Goal: Task Accomplishment & Management: Complete application form

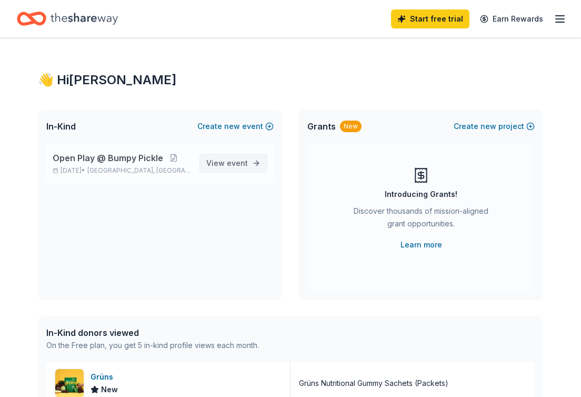
click at [233, 161] on span "event" at bounding box center [237, 162] width 21 height 9
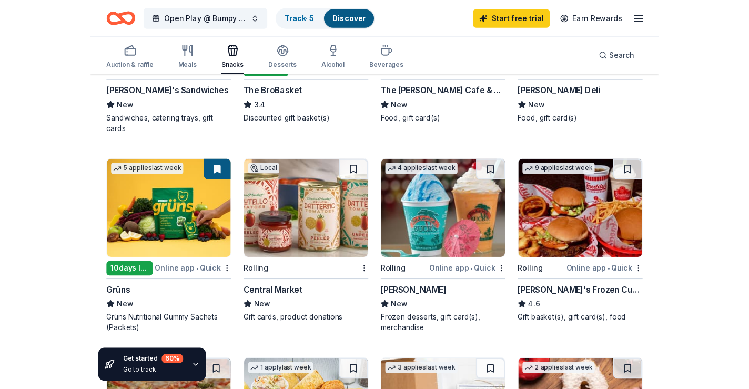
scroll to position [441, 0]
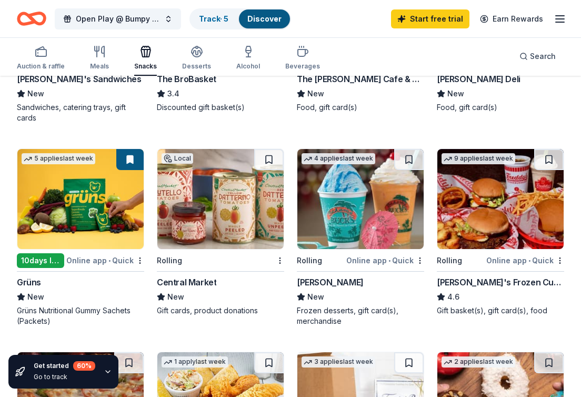
click at [123, 197] on img at bounding box center [80, 199] width 126 height 100
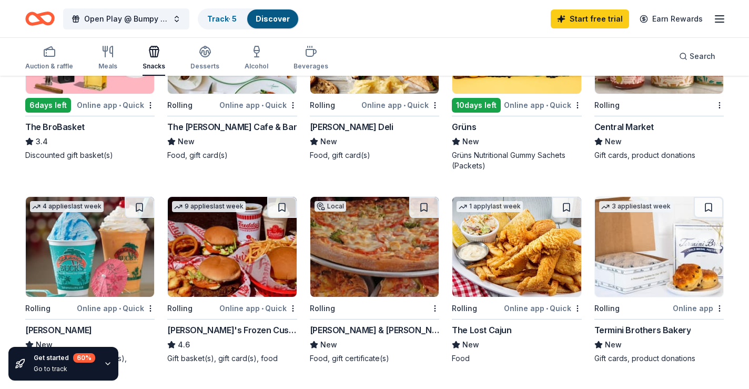
scroll to position [398, 0]
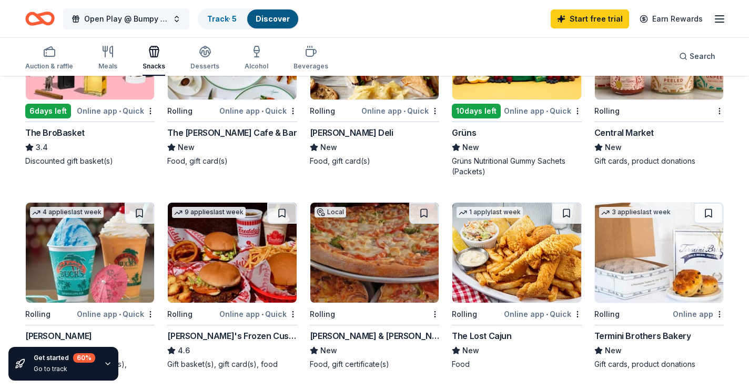
click at [172, 18] on button "Open Play @ Bumpy Pickle" at bounding box center [126, 18] width 126 height 21
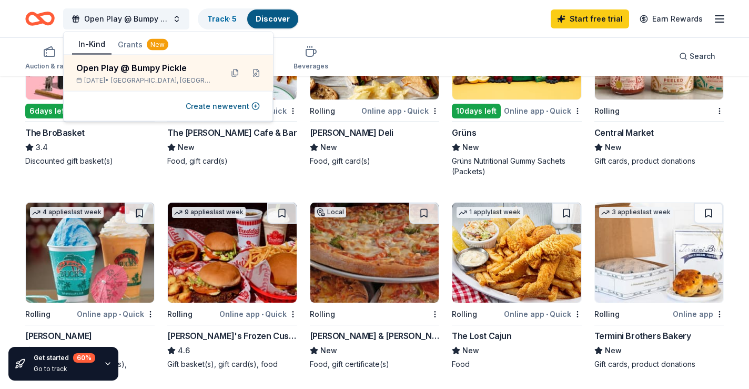
click at [580, 20] on icon "button" at bounding box center [719, 19] width 13 height 13
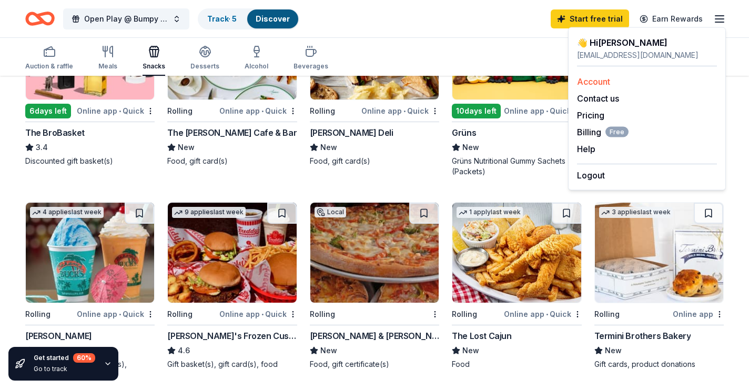
click at [580, 82] on link "Account" at bounding box center [593, 81] width 33 height 11
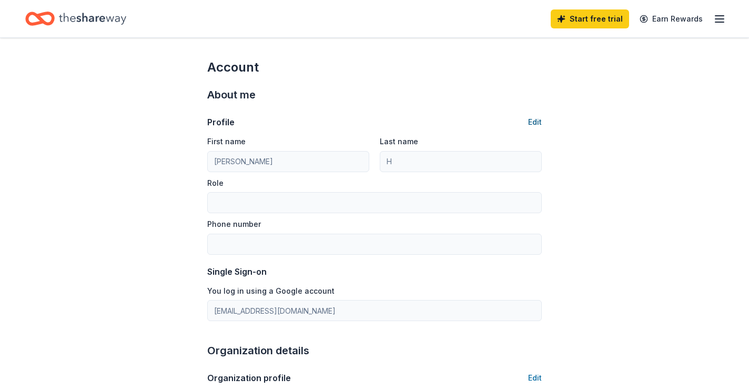
click at [536, 125] on button "Edit" at bounding box center [535, 122] width 14 height 13
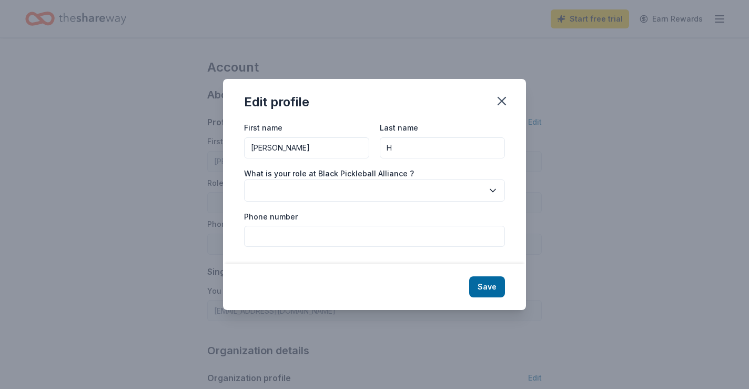
click at [450, 149] on input "H" at bounding box center [442, 147] width 125 height 21
type input "Hughes"
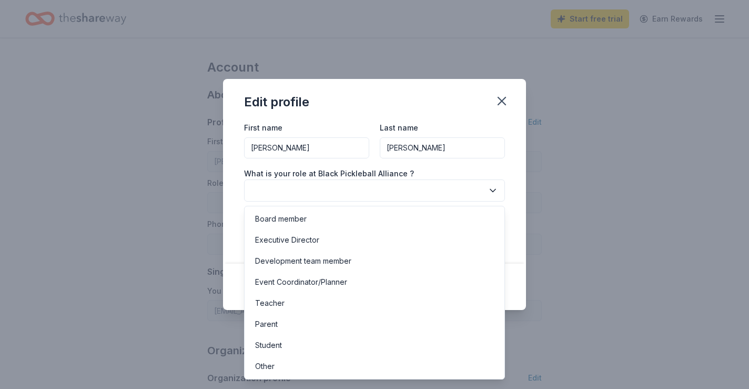
click at [345, 191] on button "button" at bounding box center [374, 190] width 261 height 22
click at [316, 219] on div "Board member" at bounding box center [375, 218] width 256 height 21
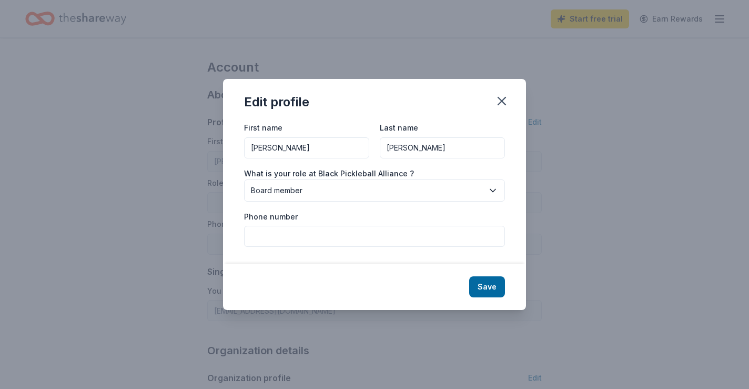
click at [314, 236] on input "Phone number" at bounding box center [374, 236] width 261 height 21
type input "6122170403"
click at [430, 288] on div "Save" at bounding box center [374, 287] width 303 height 46
click at [477, 287] on button "Save" at bounding box center [487, 286] width 36 height 21
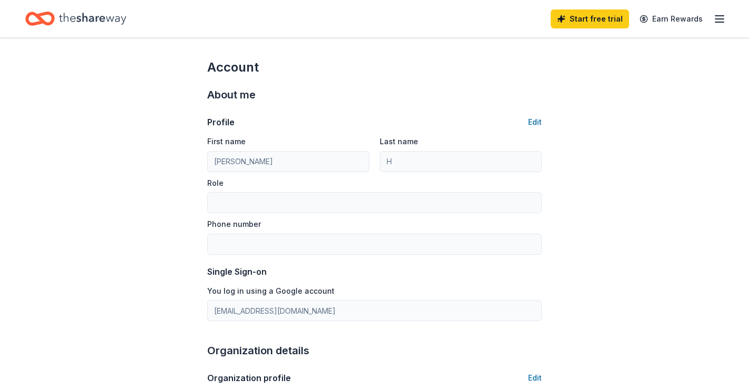
type input "Hughes"
type input "Board member"
type input "6122170403"
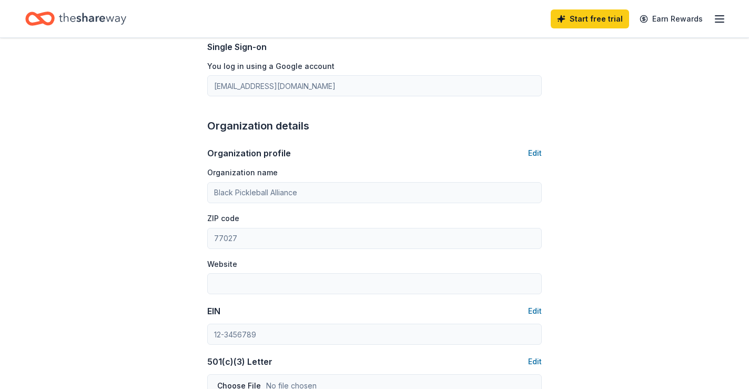
scroll to position [251, 0]
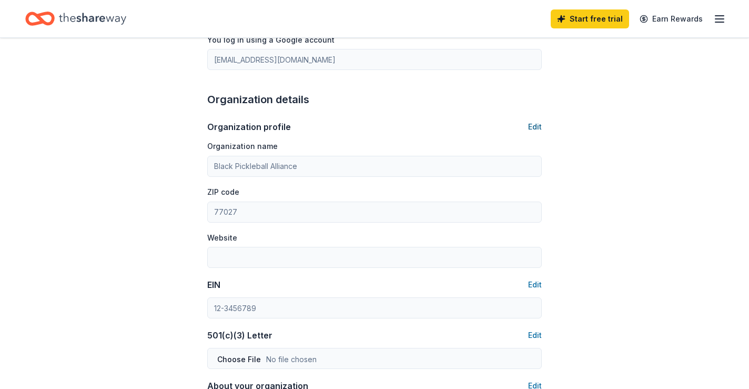
click at [532, 128] on button "Edit" at bounding box center [535, 126] width 14 height 13
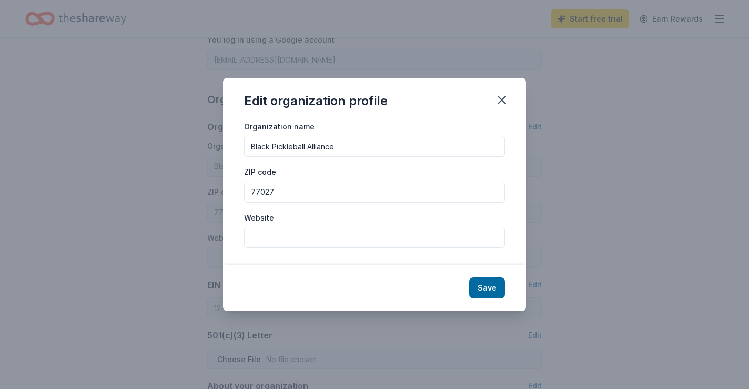
click at [331, 251] on div "Organization name Black Pickleball Alliance ZIP code 77027 Website" at bounding box center [374, 192] width 303 height 145
click at [331, 243] on input "Website" at bounding box center [374, 237] width 261 height 21
paste input "https://www.instagram.com/blackpickleballalliance/"
type input "https://www.instagram.com/blackpickleballalliance/"
click at [495, 294] on button "Save" at bounding box center [487, 287] width 36 height 21
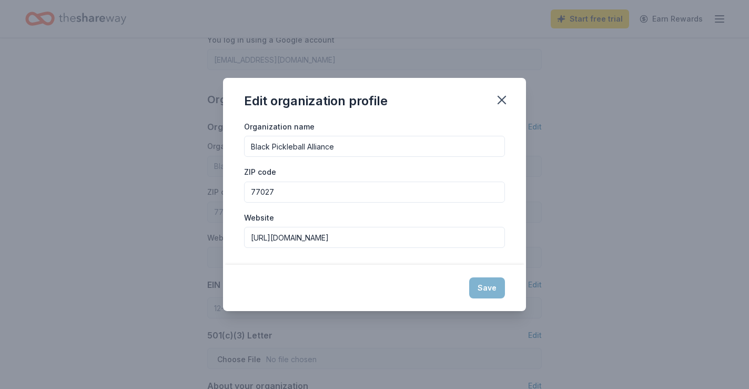
type input "https://www.instagram.com/blackpickleballalliance/"
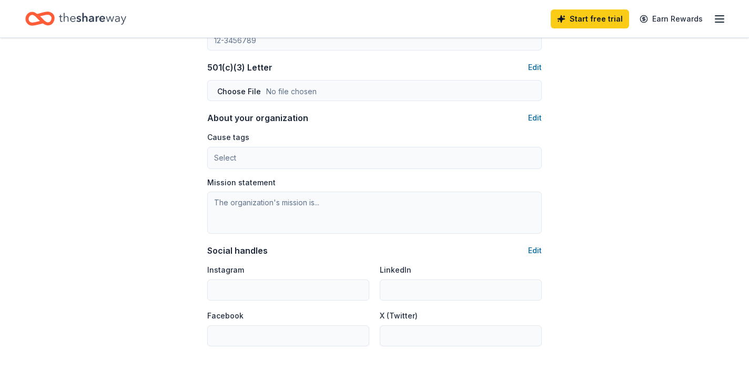
scroll to position [528, 0]
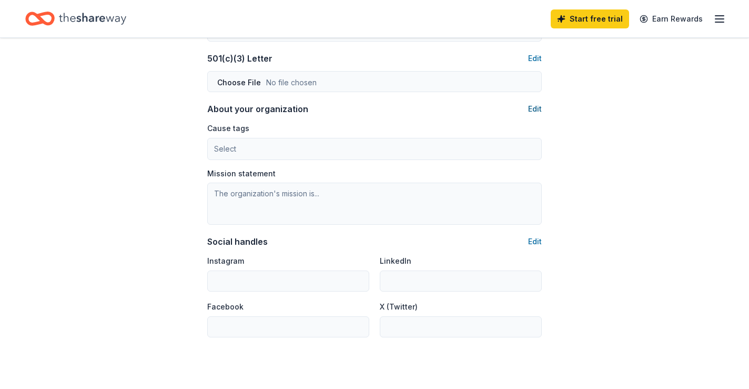
click at [534, 109] on button "Edit" at bounding box center [535, 109] width 14 height 13
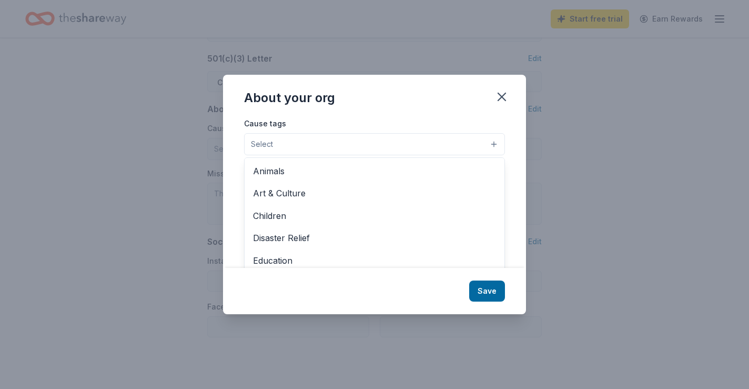
click at [466, 137] on button "Select" at bounding box center [374, 144] width 261 height 22
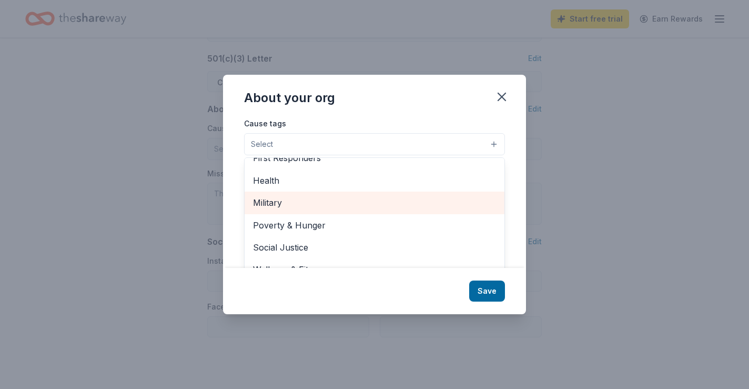
scroll to position [16, 0]
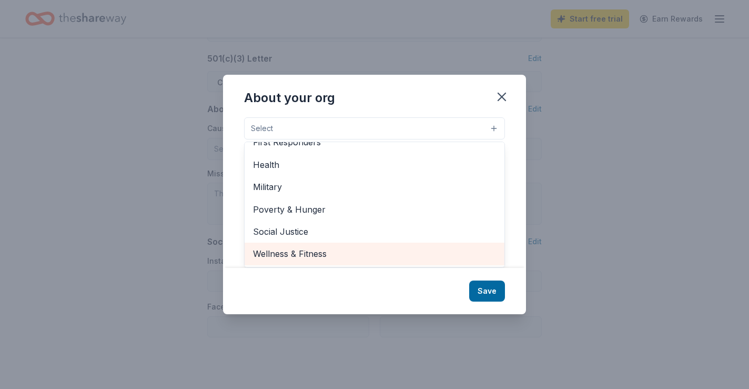
click at [355, 256] on span "Wellness & Fitness" at bounding box center [374, 254] width 243 height 14
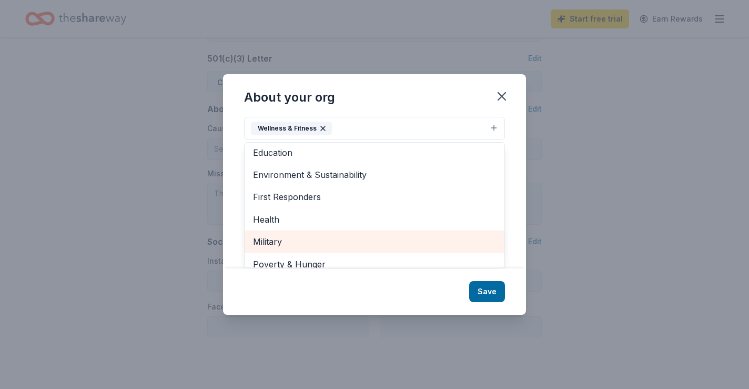
scroll to position [97, 0]
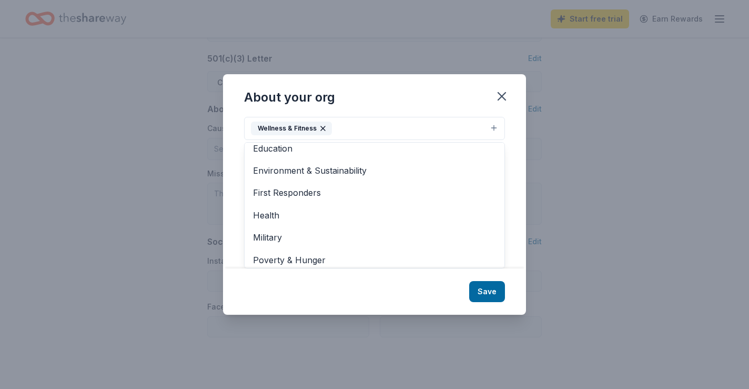
click at [315, 301] on div "About your org Cause tags Wellness & Fitness Animals Art & Culture Children Dis…" at bounding box center [374, 194] width 303 height 240
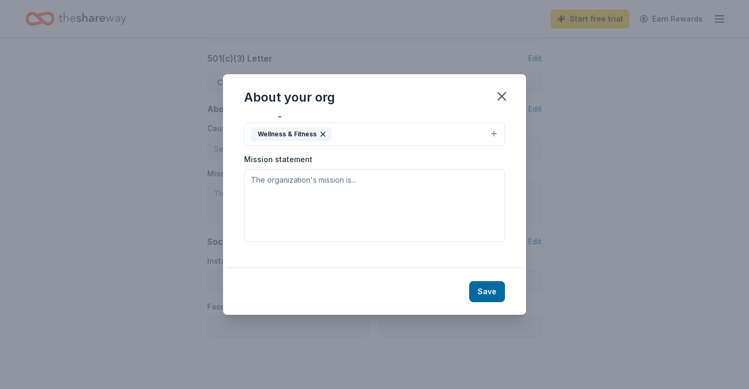
scroll to position [0, 0]
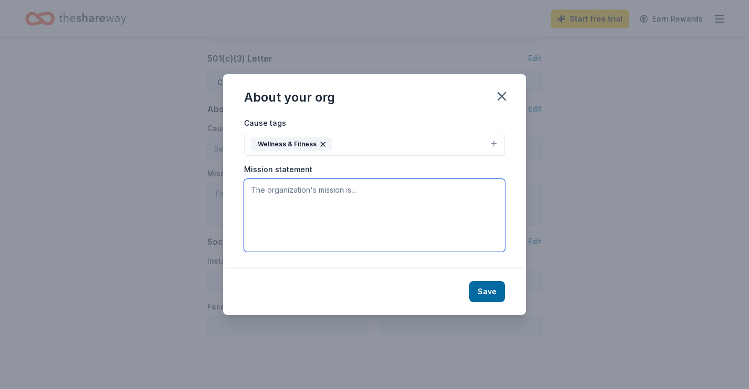
click at [314, 197] on textarea at bounding box center [374, 215] width 261 height 73
paste textarea "To build a vibrant and inclusive community that empowers Black individuals thro…"
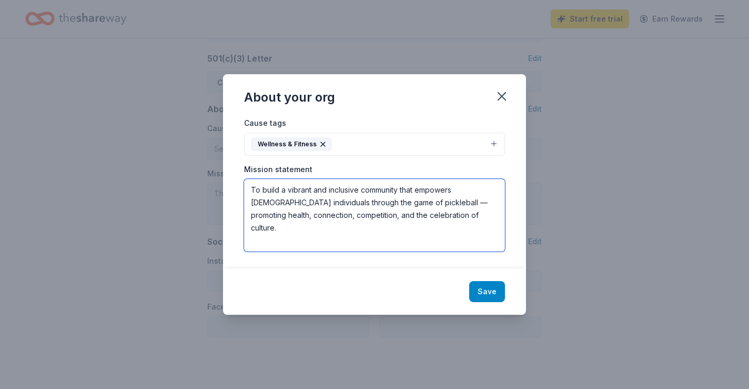
type textarea "To build a vibrant and inclusive community that empowers Black individuals thro…"
click at [497, 292] on button "Save" at bounding box center [487, 291] width 36 height 21
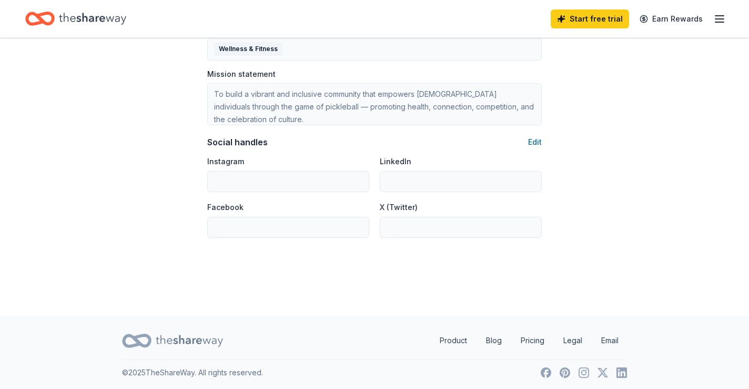
scroll to position [630, 0]
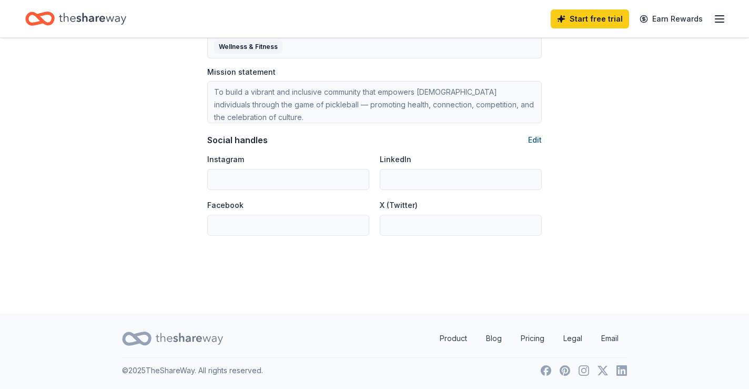
click at [536, 144] on button "Edit" at bounding box center [535, 140] width 14 height 13
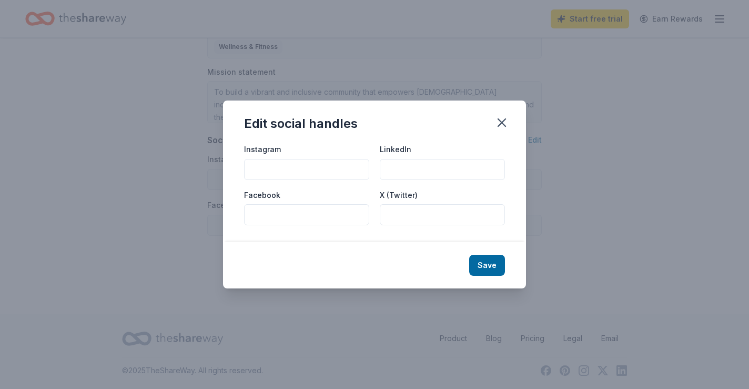
click at [263, 170] on input "Instagram" at bounding box center [306, 169] width 125 height 21
paste input "https://www.instagram.com/blackpickleballalliance/"
type input "https://www.instagram.com/blackpickleballalliance/"
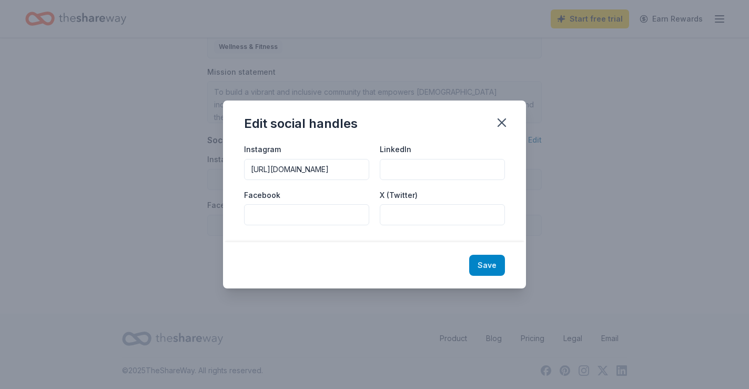
click at [493, 274] on button "Save" at bounding box center [487, 265] width 36 height 21
type input "https://www.instagram.com/blackpickleballalliance/"
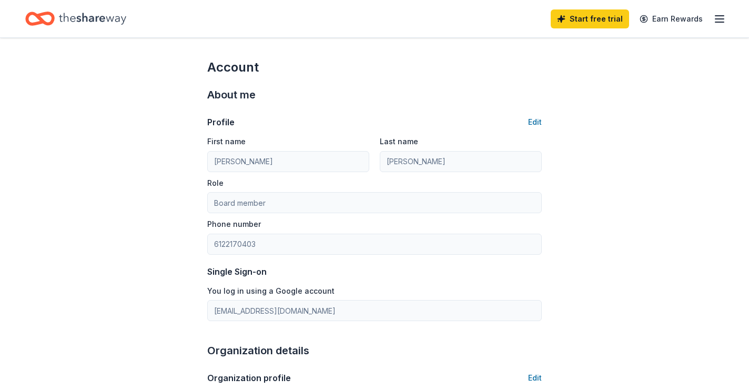
click at [580, 22] on line "button" at bounding box center [719, 22] width 8 height 0
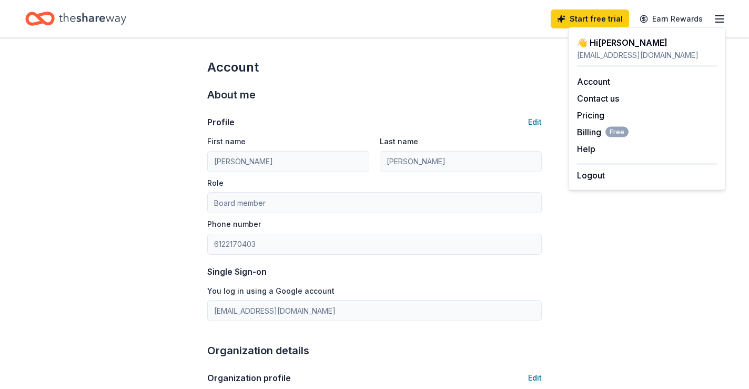
click at [72, 23] on icon "Home" at bounding box center [92, 19] width 67 height 22
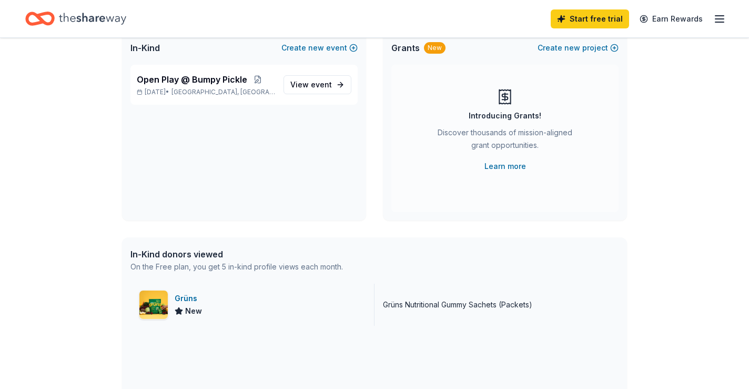
scroll to position [95, 0]
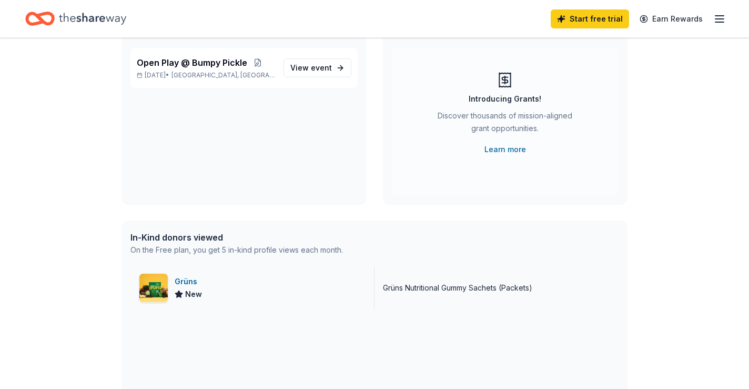
click at [245, 289] on div "Grüns New" at bounding box center [252, 288] width 244 height 42
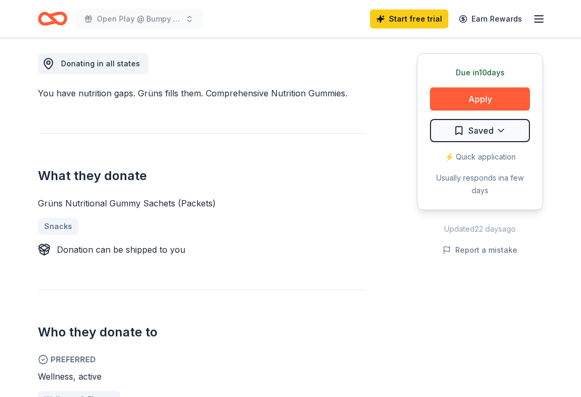
scroll to position [300, 0]
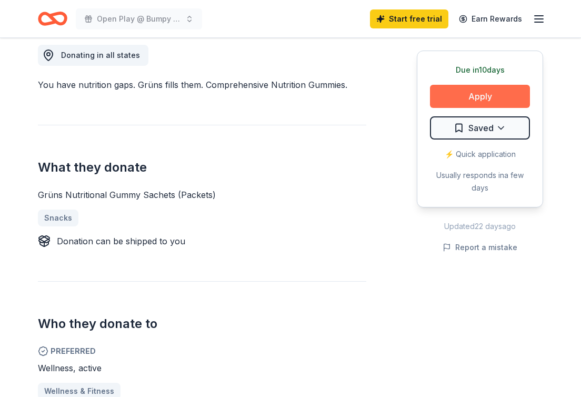
click at [467, 99] on button "Apply" at bounding box center [480, 96] width 100 height 23
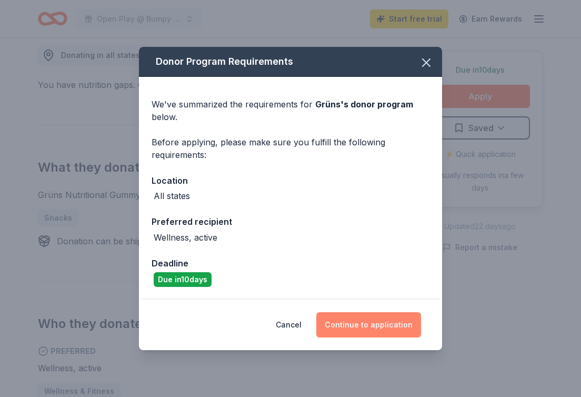
click at [356, 330] on button "Continue to application" at bounding box center [368, 324] width 105 height 25
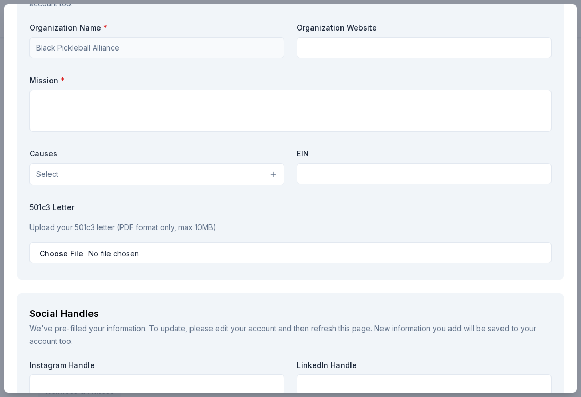
scroll to position [1085, 0]
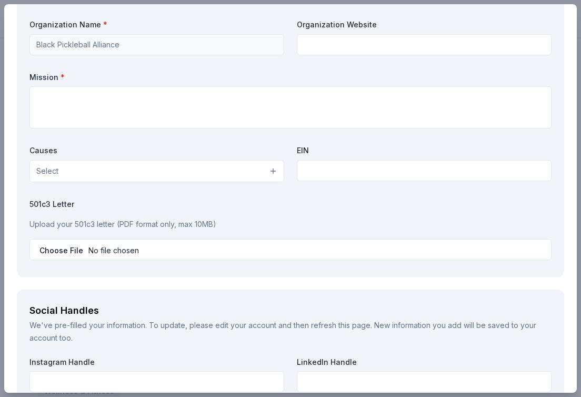
click at [223, 175] on button "Select" at bounding box center [156, 171] width 255 height 22
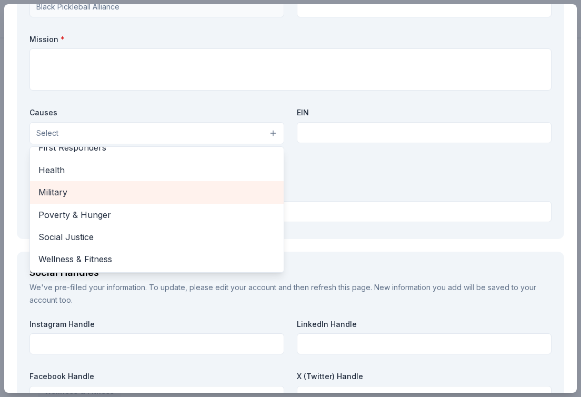
scroll to position [1135, 0]
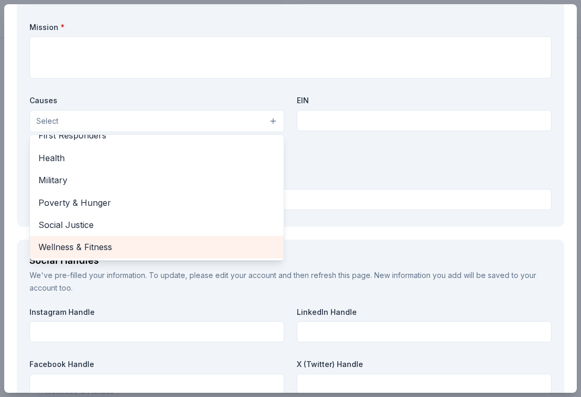
click at [205, 246] on span "Wellness & Fitness" at bounding box center [156, 247] width 237 height 14
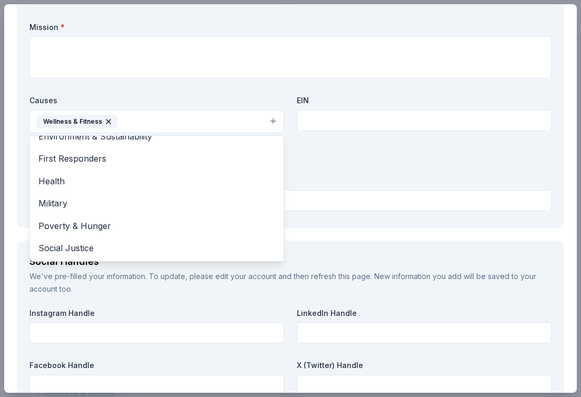
click at [334, 120] on div "Organization Name * Black Pickleball Alliance Organization Website Mission * Ca…" at bounding box center [290, 91] width 522 height 245
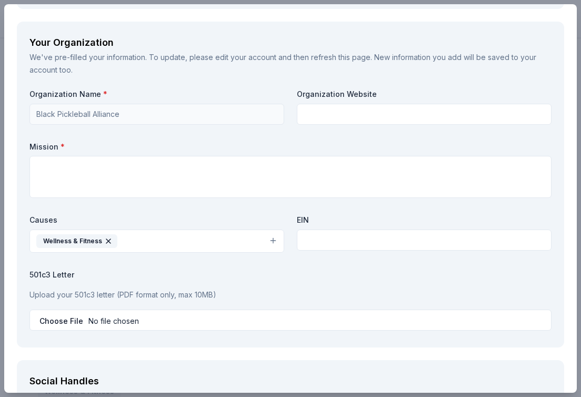
scroll to position [935, 0]
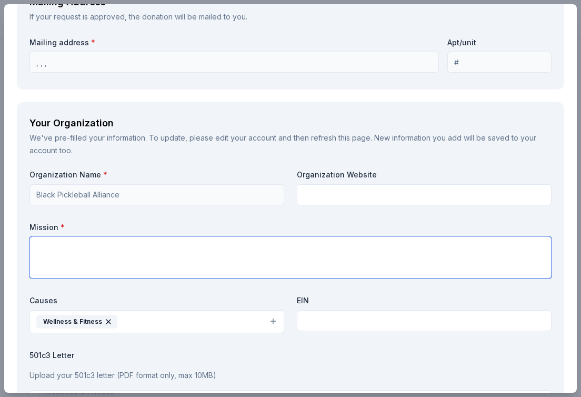
click at [180, 259] on textarea at bounding box center [290, 257] width 522 height 42
click at [64, 244] on textarea at bounding box center [290, 257] width 522 height 42
paste textarea "Mission: To build a vibrant and inclusive community that empowers Black individ…"
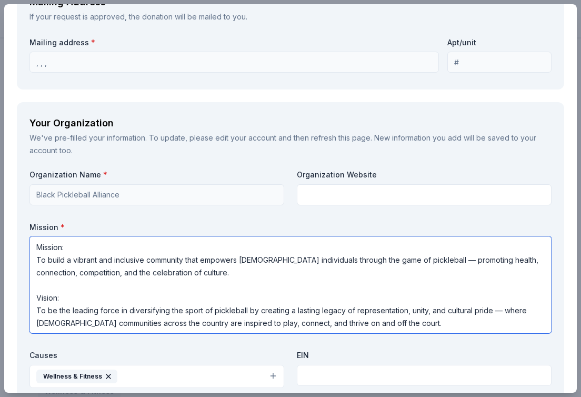
drag, startPoint x: 69, startPoint y: 245, endPoint x: -1, endPoint y: 243, distance: 70.5
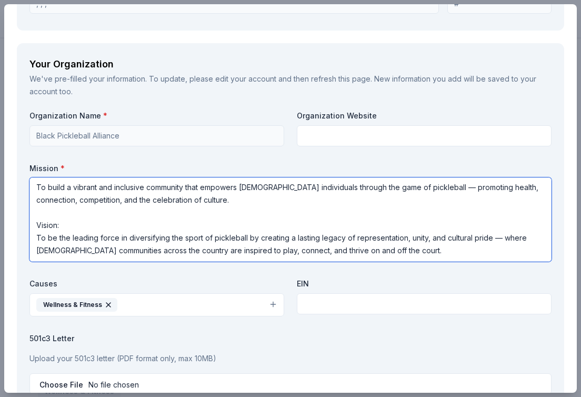
scroll to position [1073, 0]
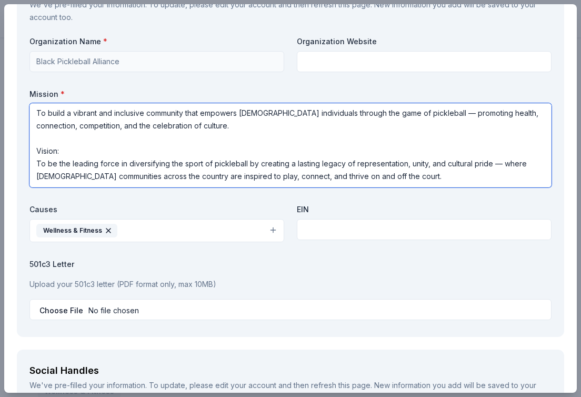
drag, startPoint x: 36, startPoint y: 285, endPoint x: 247, endPoint y: 366, distance: 226.0
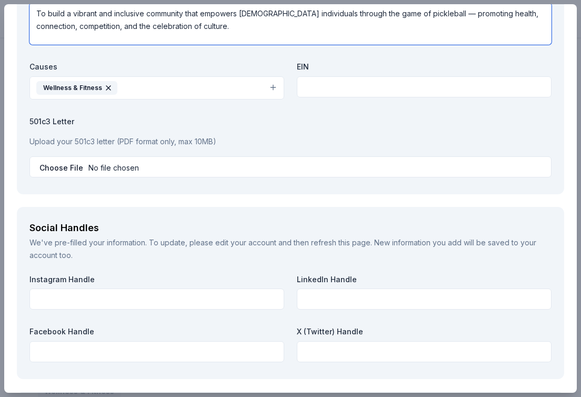
scroll to position [1175, 0]
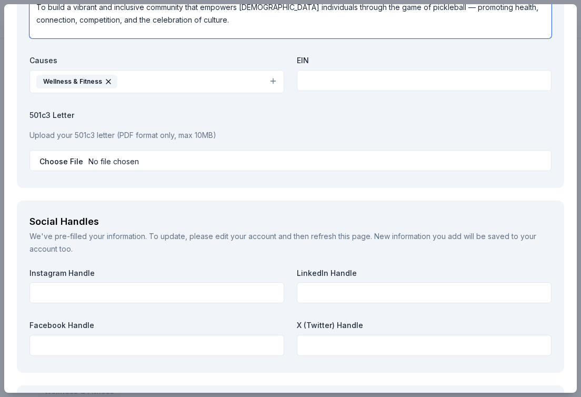
type textarea "To build a vibrant and inclusive community that empowers [DEMOGRAPHIC_DATA] ind…"
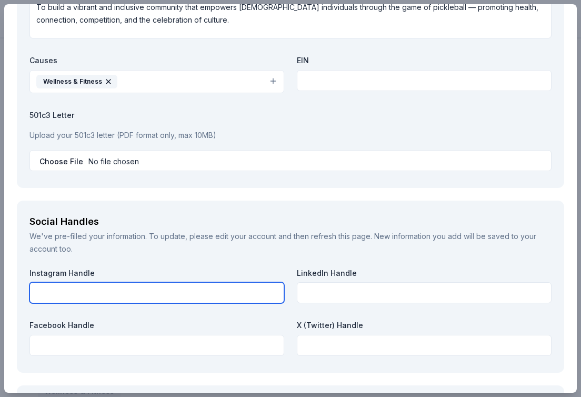
click at [216, 290] on input "text" at bounding box center [156, 292] width 255 height 21
click at [158, 286] on input "text" at bounding box center [156, 292] width 255 height 21
paste input "[URL][DOMAIN_NAME]"
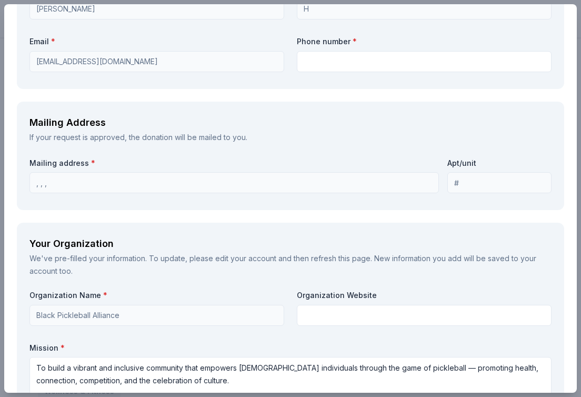
scroll to position [771, 0]
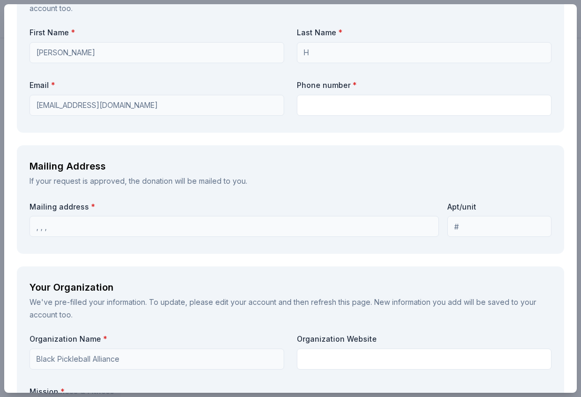
type input "[URL][DOMAIN_NAME]"
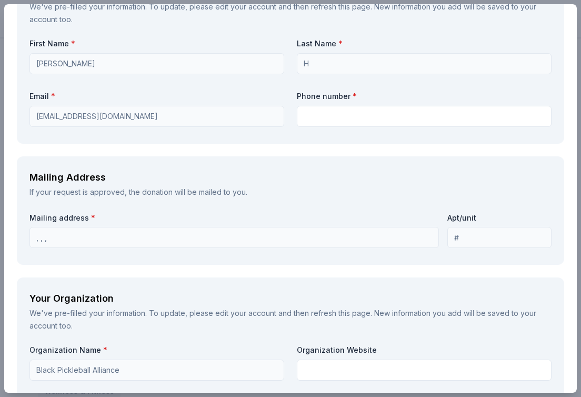
scroll to position [753, 0]
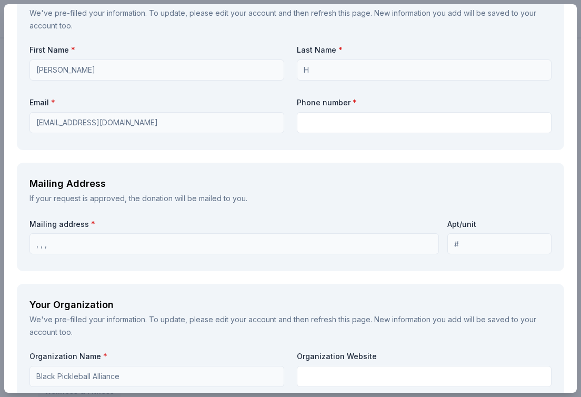
click at [46, 231] on div "Mailing address * , , ," at bounding box center [233, 235] width 409 height 37
click at [131, 218] on div "Mailing address * , , ," at bounding box center [233, 235] width 409 height 37
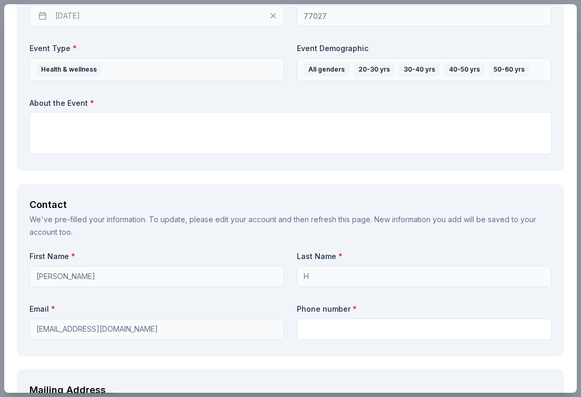
scroll to position [529, 0]
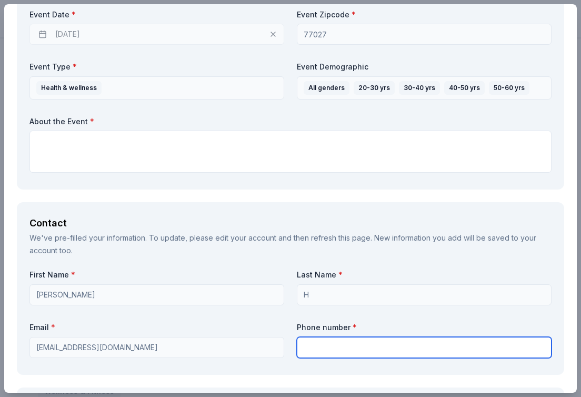
click at [316, 347] on input "text" at bounding box center [424, 347] width 255 height 21
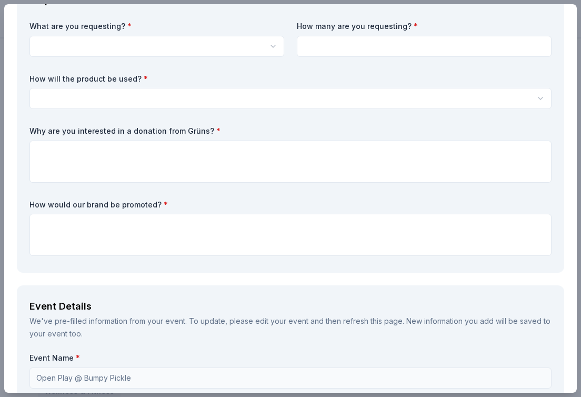
scroll to position [72, 0]
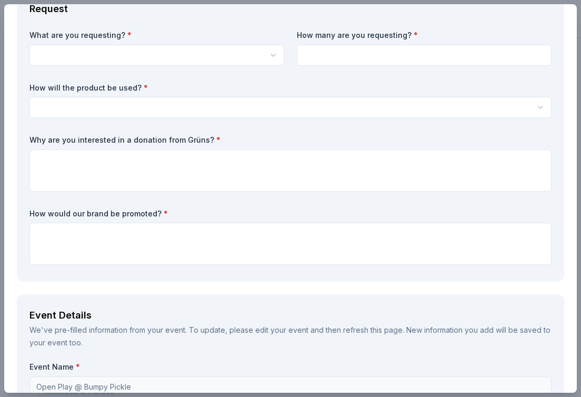
type input "6122170403"
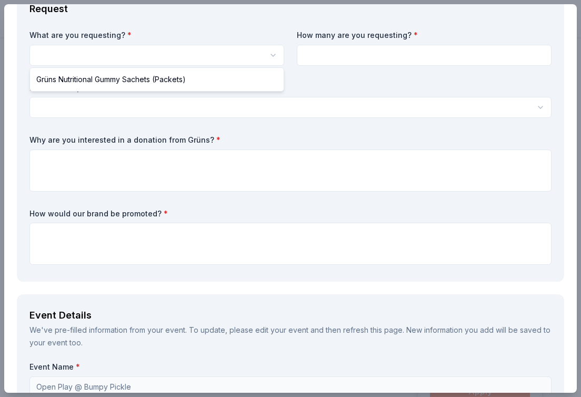
select select "Grüns Nutritional Gummy Sachets (Packets)"
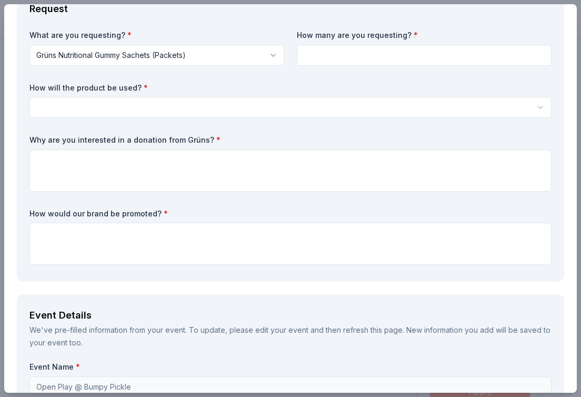
click at [352, 57] on input at bounding box center [424, 55] width 255 height 21
type input "100"
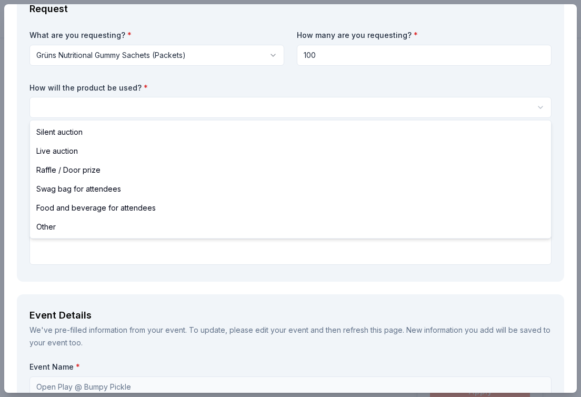
click at [239, 110] on html "Open Play @ Bumpy Pickle Saved Apply Due in 10 days Share Grüns New • 1 reviews…" at bounding box center [290, 198] width 581 height 397
select select "foodAndBeverage"
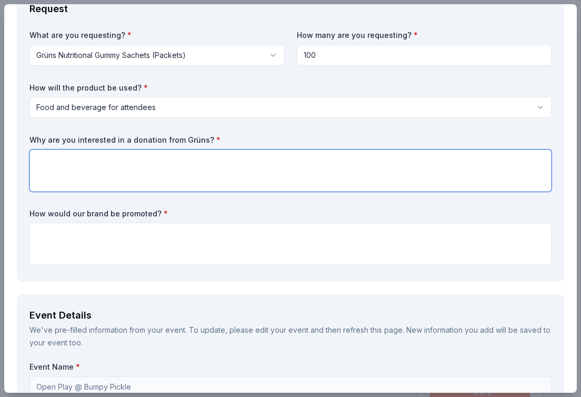
click at [207, 164] on textarea at bounding box center [290, 170] width 522 height 42
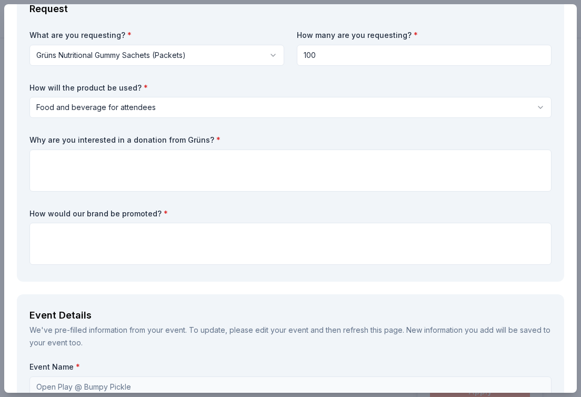
drag, startPoint x: 173, startPoint y: 210, endPoint x: 58, endPoint y: 155, distance: 127.3
click at [58, 155] on div "What are you requesting? * Grüns Nutritional Gummy Sachets (Packets) Grüns Nutr…" at bounding box center [290, 149] width 522 height 239
drag, startPoint x: 29, startPoint y: 136, endPoint x: 162, endPoint y: 181, distance: 140.7
click at [162, 181] on div "Why are you interested in a donation from Grüns? *" at bounding box center [290, 163] width 522 height 57
click at [176, 138] on label "Why are you interested in a donation from Grüns? *" at bounding box center [290, 140] width 522 height 11
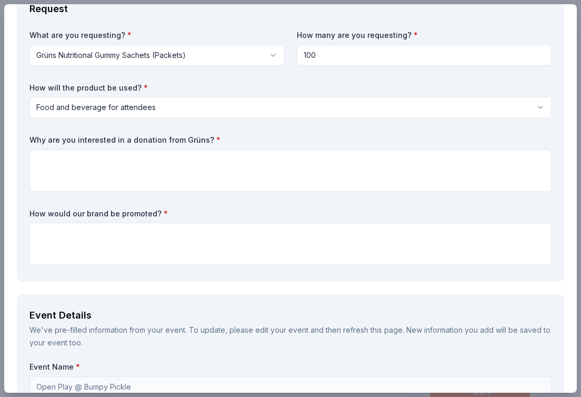
click at [176, 138] on label "Why are you interested in a donation from Grüns? *" at bounding box center [290, 140] width 522 height 11
drag, startPoint x: 216, startPoint y: 142, endPoint x: 122, endPoint y: 139, distance: 94.7
click at [122, 139] on label "Why are you interested in a donation from Grüns? *" at bounding box center [290, 140] width 522 height 11
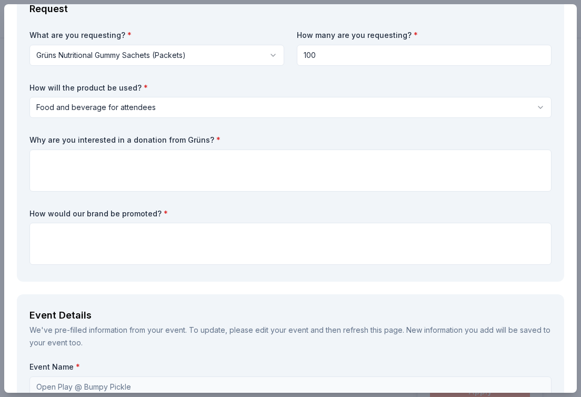
click at [122, 139] on label "Why are you interested in a donation from Grüns? *" at bounding box center [290, 140] width 522 height 11
drag, startPoint x: 210, startPoint y: 141, endPoint x: 79, endPoint y: 135, distance: 131.1
click at [79, 135] on label "Why are you interested in a donation from Grüns? *" at bounding box center [290, 140] width 522 height 11
drag, startPoint x: 32, startPoint y: 139, endPoint x: 115, endPoint y: 144, distance: 83.2
click at [116, 144] on label "Why are you interested in a donation from Grüns? *" at bounding box center [290, 140] width 522 height 11
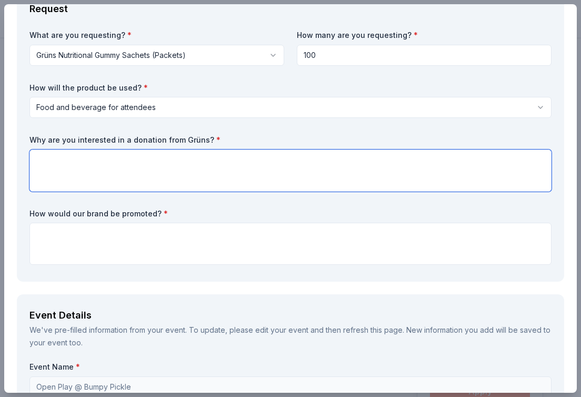
click at [116, 165] on textarea at bounding box center [290, 170] width 522 height 42
paste textarea "Our pickleball group is built around creating a welcoming, healthy, and fun com…"
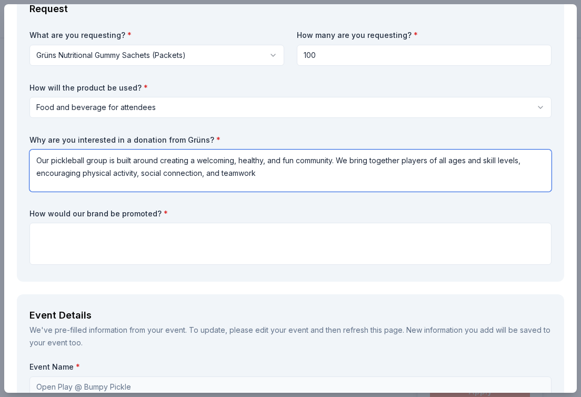
click at [258, 175] on textarea "Our pickleball group is built around creating a welcoming, healthy, and fun com…" at bounding box center [290, 170] width 522 height 42
paste textarea "Our pickleball group is built around creating a welcoming, healthy, and fun com…"
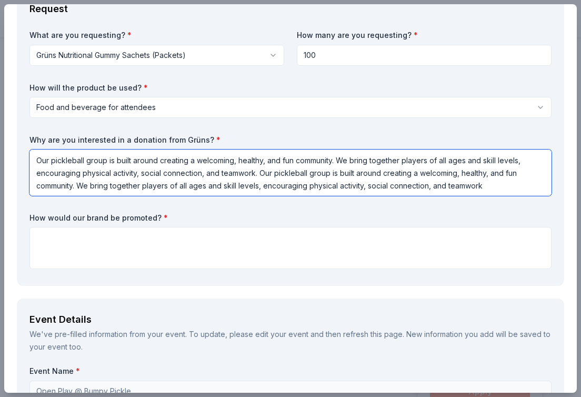
scroll to position [1, 0]
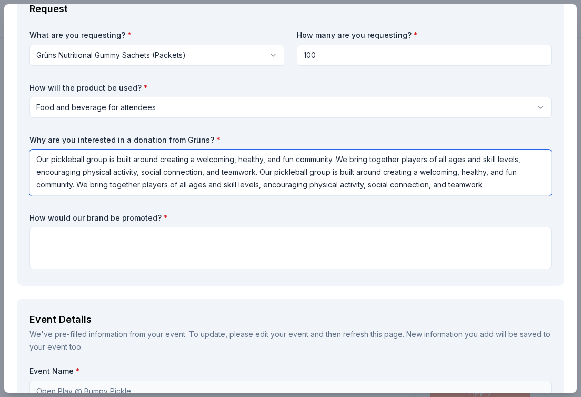
click at [58, 170] on textarea "Our pickleball group is built around creating a welcoming, healthy, and fun com…" at bounding box center [290, 172] width 522 height 46
paste textarea "about more than just playing a sport—we’re building a community where people of…"
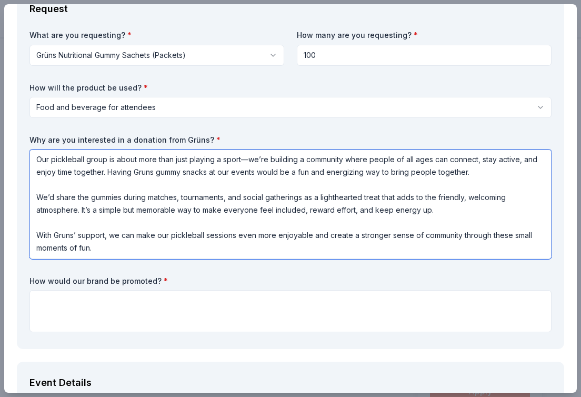
scroll to position [0, 0]
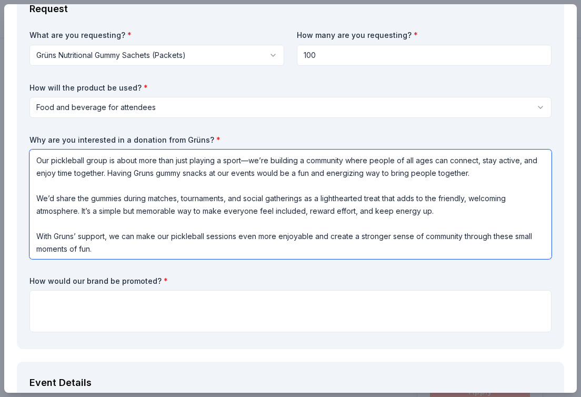
type textarea "Our pickleball group is about more than just playing a sport—we’re building a c…"
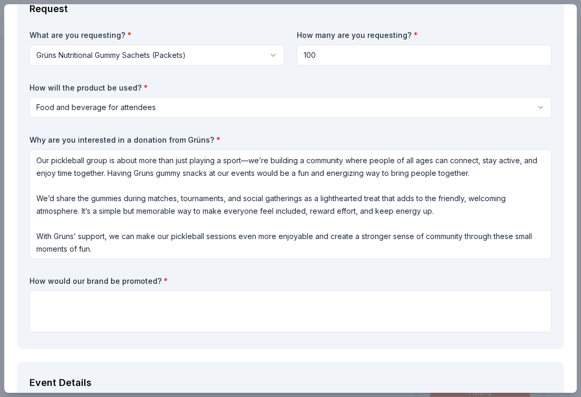
drag, startPoint x: 316, startPoint y: 55, endPoint x: 261, endPoint y: 55, distance: 54.7
click at [262, 55] on div "What are you requesting? * Grüns Nutritional Gummy Sachets (Packets) Grüns Nutr…" at bounding box center [290, 183] width 522 height 306
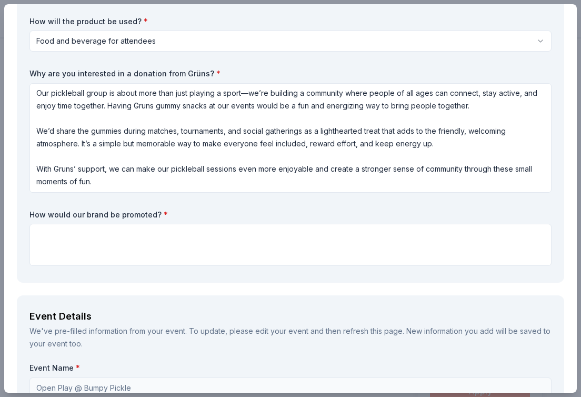
scroll to position [139, 0]
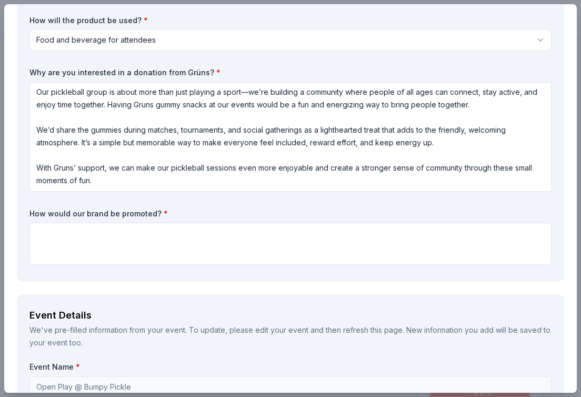
type input "200"
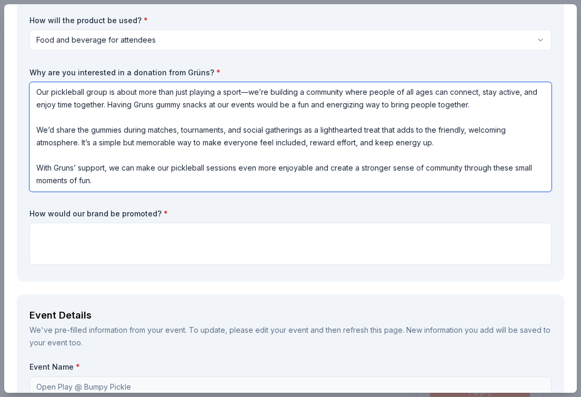
click at [37, 129] on textarea "Our pickleball group is about more than just playing a sport—we’re building a c…" at bounding box center [290, 136] width 522 height 109
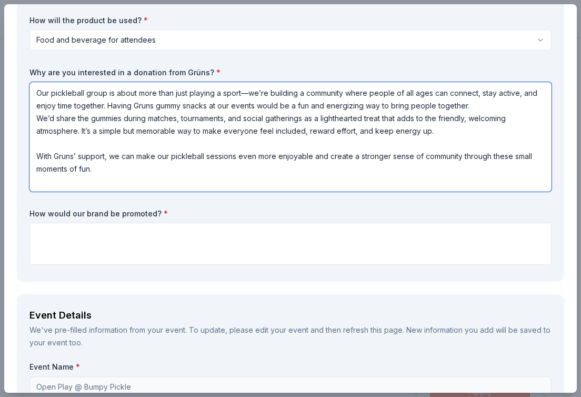
scroll to position [0, 0]
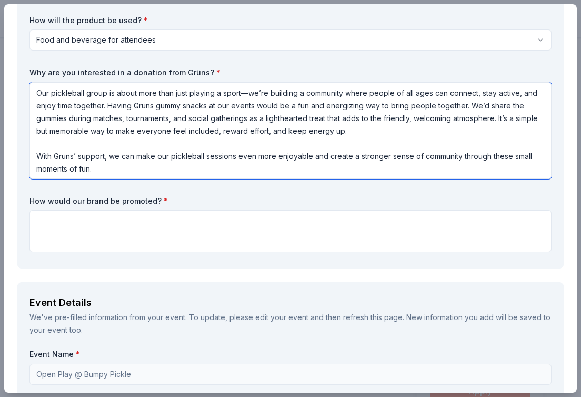
click at [36, 156] on textarea "Our pickleball group is about more than just playing a sport—we’re building a c…" at bounding box center [290, 130] width 522 height 97
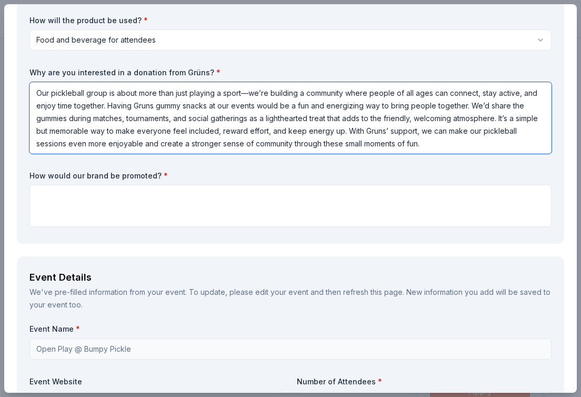
type textarea "Our pickleball group is about more than just playing a sport—we’re building a c…"
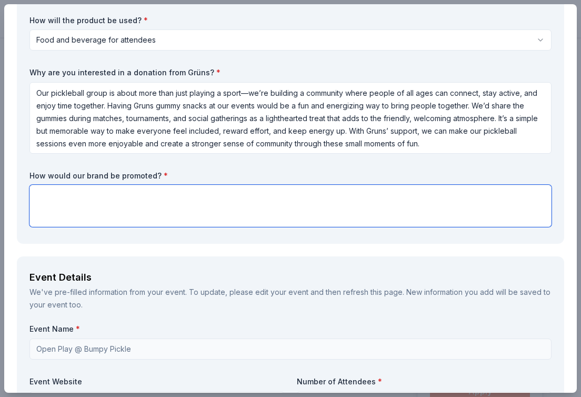
click at [138, 201] on textarea at bounding box center [290, 206] width 522 height 42
paste textarea "We will showcase Gruns gummies at our pickleball games, tournaments, and social…"
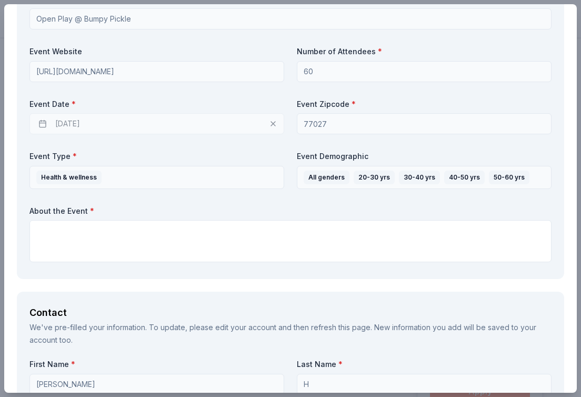
scroll to position [491, 0]
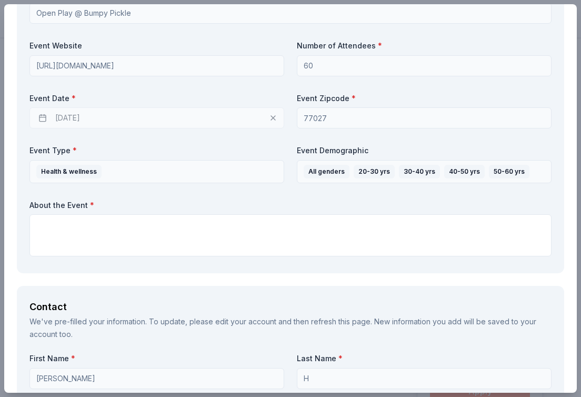
type textarea "We will showcase Gruns gummies at our pickleball games, tournaments, and social…"
click at [190, 117] on div "09/30/2025" at bounding box center [156, 117] width 255 height 21
click at [143, 126] on div "09/30/2025" at bounding box center [156, 117] width 255 height 21
click at [75, 126] on div "09/30/2025" at bounding box center [156, 117] width 255 height 21
click at [85, 123] on div "09/30/2025" at bounding box center [156, 117] width 255 height 21
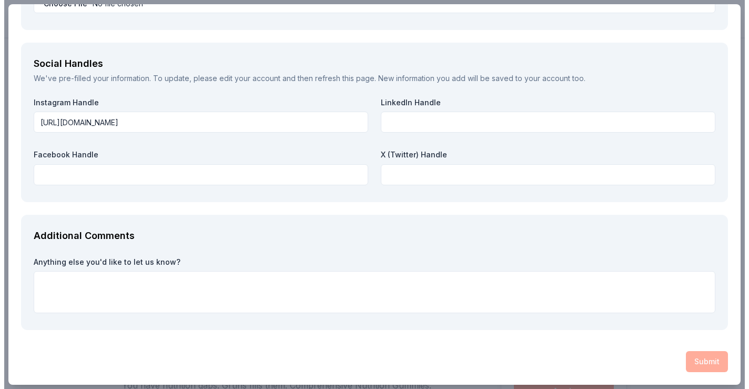
scroll to position [1341, 0]
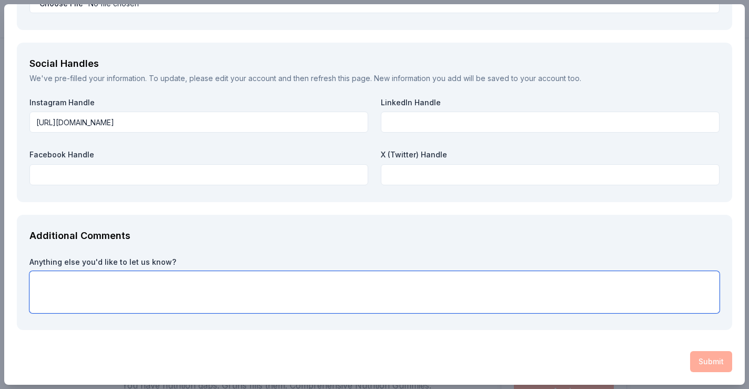
click at [159, 288] on textarea at bounding box center [374, 292] width 690 height 42
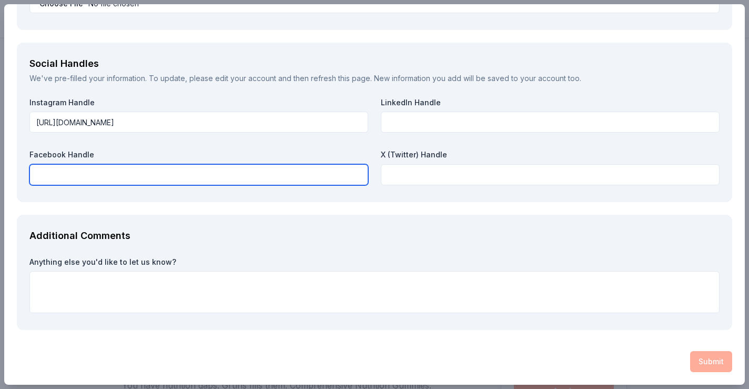
click at [178, 167] on input "text" at bounding box center [198, 174] width 339 height 21
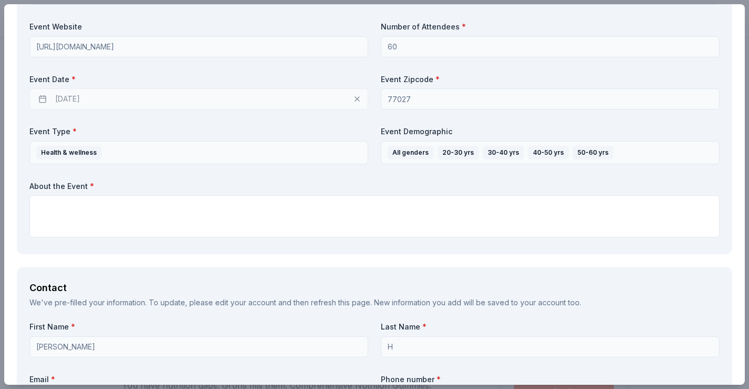
scroll to position [0, 0]
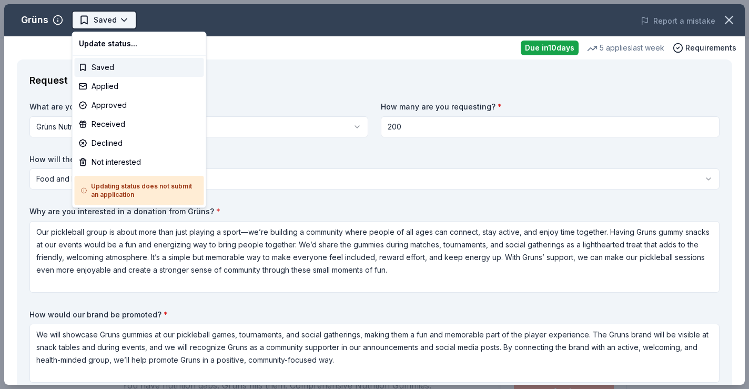
click at [123, 21] on html "Open Play @ Bumpy Pickle Saved Apply Due in 10 days Share Grüns New • 1 reviews…" at bounding box center [374, 194] width 749 height 389
click at [122, 72] on div "Saved" at bounding box center [139, 67] width 129 height 19
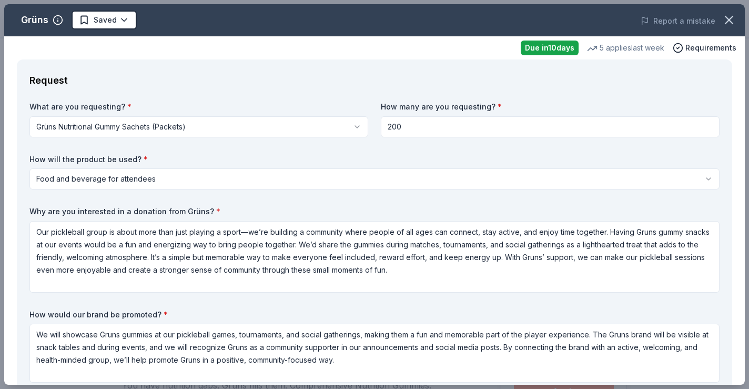
click at [146, 176] on html "Open Play @ Bumpy Pickle Saved Apply Due in 10 days Share Grüns New • 1 reviews…" at bounding box center [374, 194] width 749 height 389
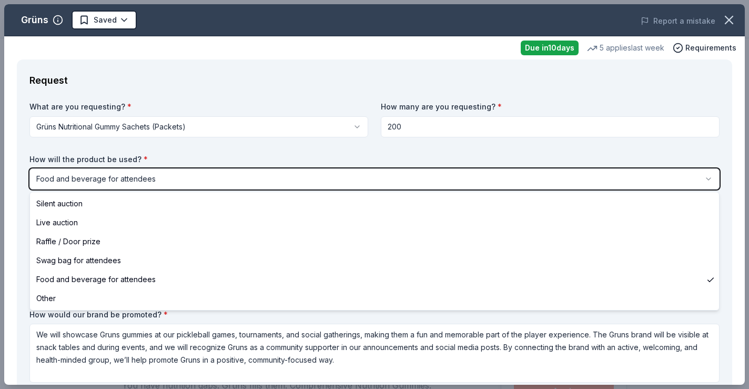
click at [164, 154] on html "Open Play @ Bumpy Pickle Saved Apply Due in 10 days Share Grüns New • 1 reviews…" at bounding box center [374, 194] width 749 height 389
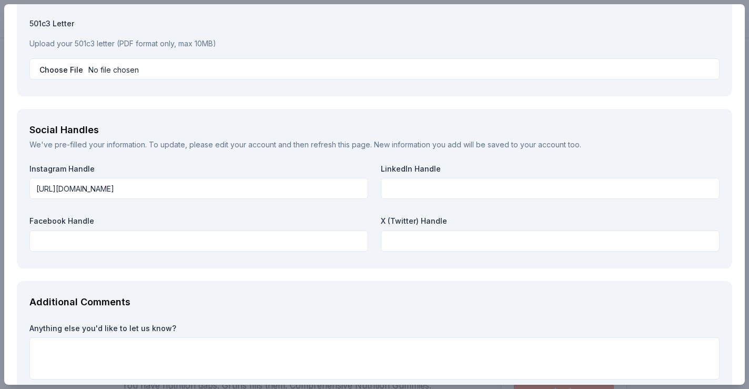
scroll to position [1341, 0]
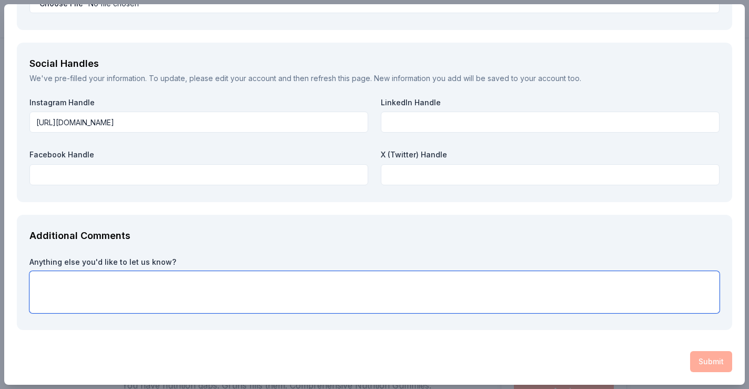
click at [531, 273] on textarea at bounding box center [374, 292] width 690 height 42
type textarea "n"
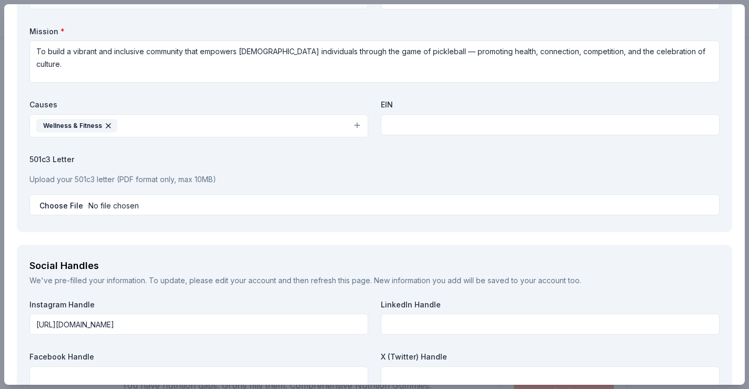
scroll to position [1123, 0]
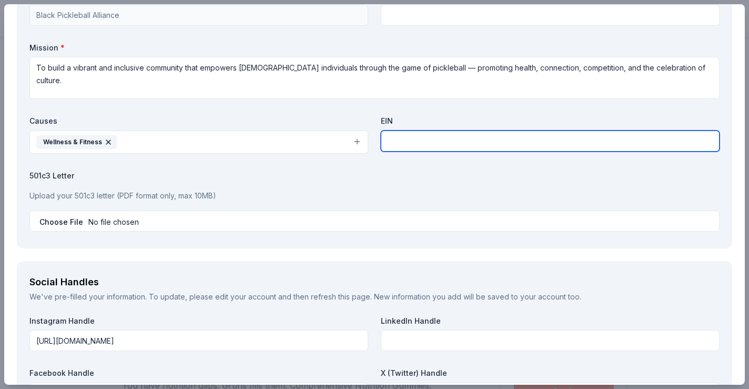
click at [465, 147] on input "text" at bounding box center [550, 140] width 339 height 21
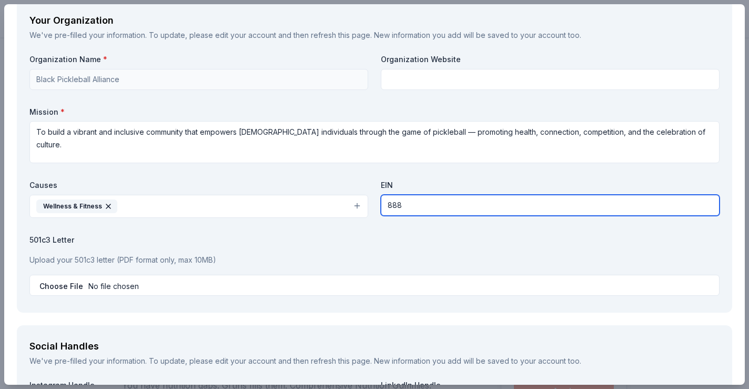
scroll to position [1030, 0]
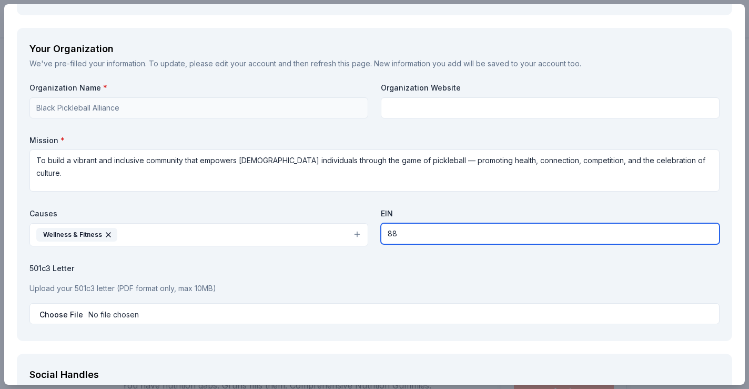
type input "8"
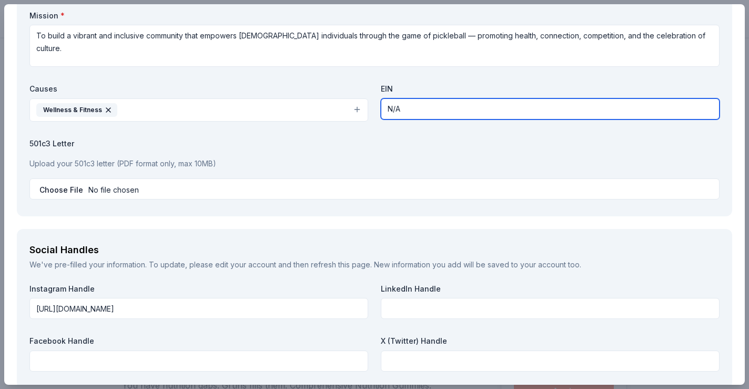
scroll to position [1084, 0]
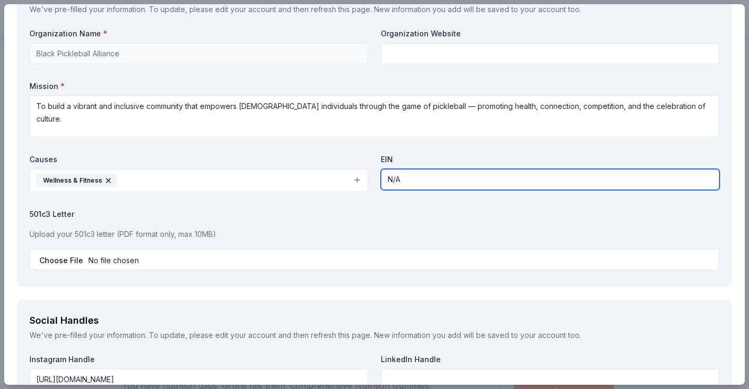
type input "N/A"
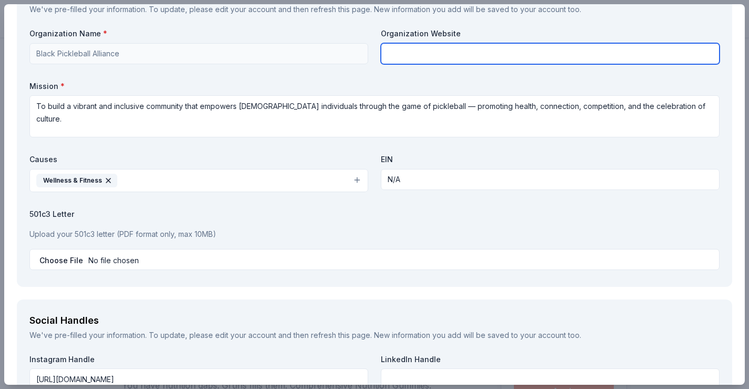
click at [473, 54] on input "text" at bounding box center [550, 53] width 339 height 21
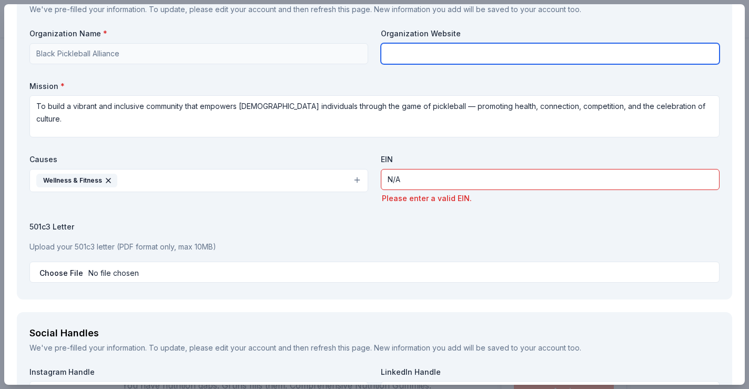
paste input "We will showcase Gruns gummies at our pickleball games, tournaments, and social…"
type input "We will showcase Gruns gummies at our pickleball games, tournaments, and social…"
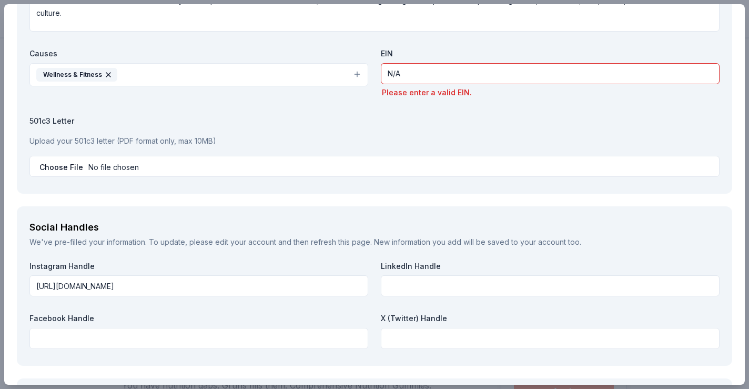
scroll to position [1305, 0]
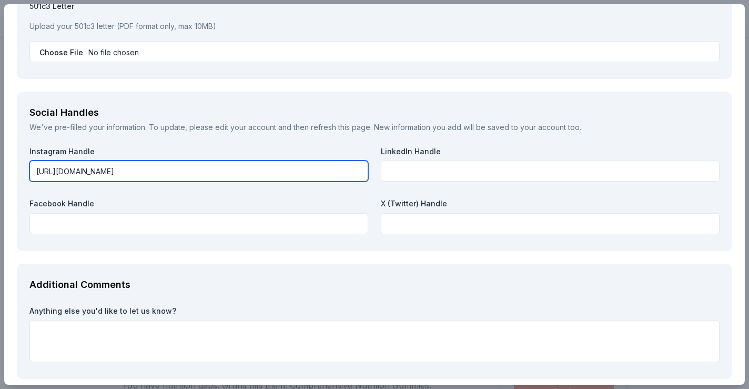
click at [295, 173] on input "[URL][DOMAIN_NAME]" at bounding box center [198, 170] width 339 height 21
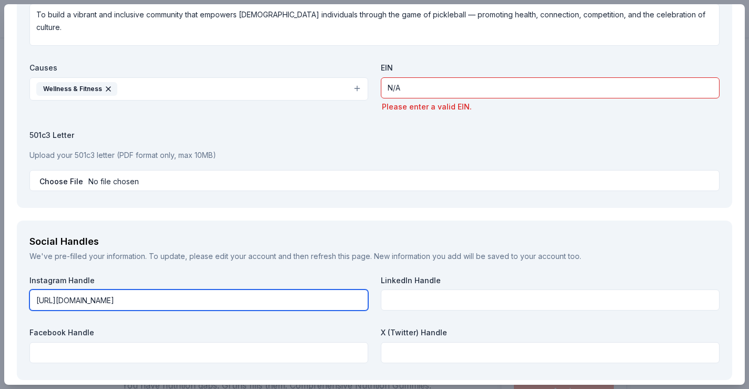
scroll to position [1026, 0]
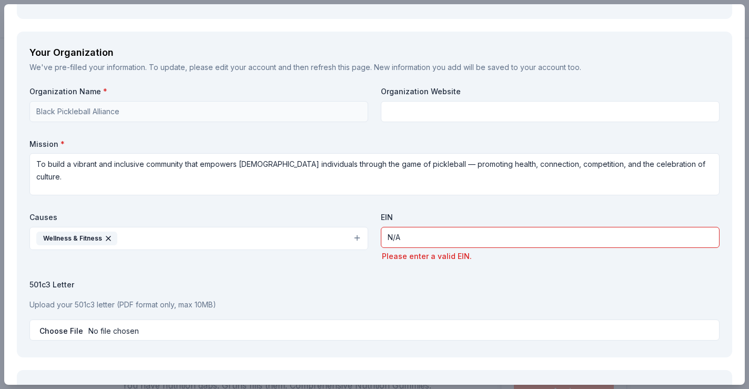
click at [443, 225] on div "EIN N/A Please enter a valid EIN." at bounding box center [550, 237] width 339 height 51
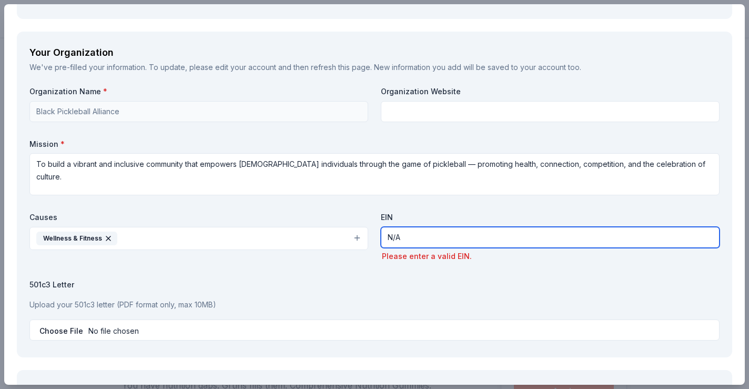
click at [436, 233] on input "N/A" at bounding box center [550, 237] width 339 height 21
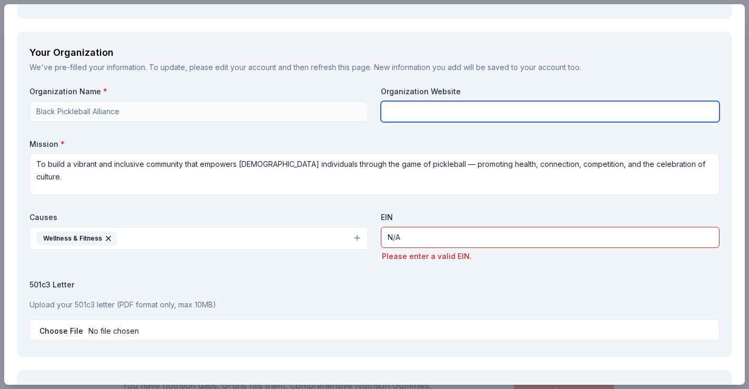
click at [426, 116] on input "text" at bounding box center [550, 111] width 339 height 21
paste input "[URL][DOMAIN_NAME]"
type input "[URL][DOMAIN_NAME]"
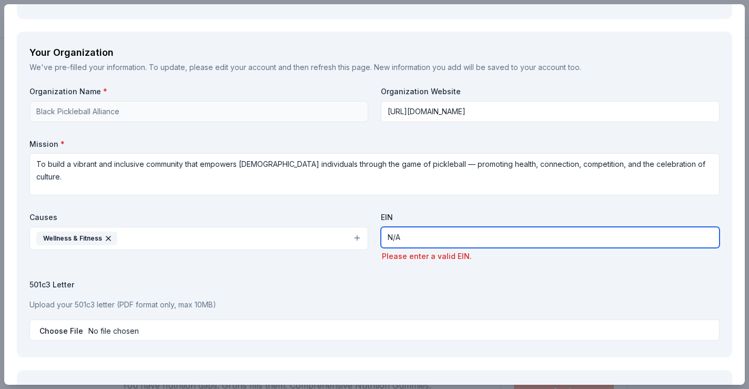
drag, startPoint x: 408, startPoint y: 236, endPoint x: 330, endPoint y: 224, distance: 78.3
click at [333, 228] on div "Organization Name * Black Pickleball Alliance Organization Website https://www.…" at bounding box center [374, 215] width 690 height 258
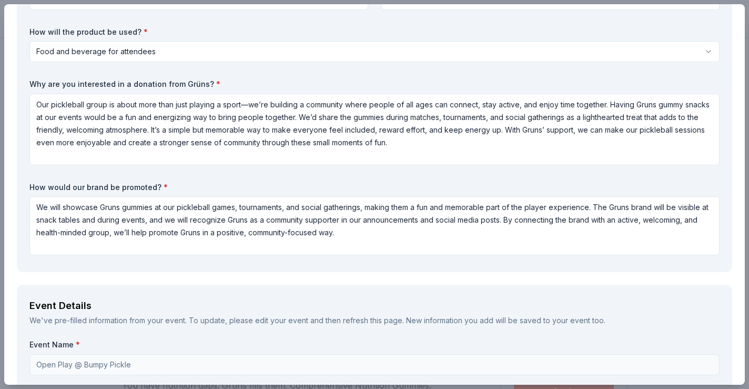
scroll to position [0, 0]
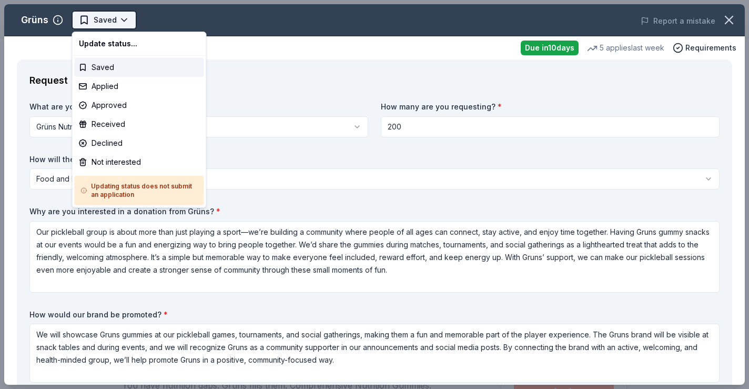
click at [120, 18] on html "Open Play @ Bumpy Pickle Saved Apply Due in 10 days Share Grüns New • 1 reviews…" at bounding box center [374, 194] width 749 height 389
click at [257, 129] on html "Open Play @ Bumpy Pickle Saved Apply Due in 10 days Share Grüns New • 1 reviews…" at bounding box center [374, 194] width 749 height 389
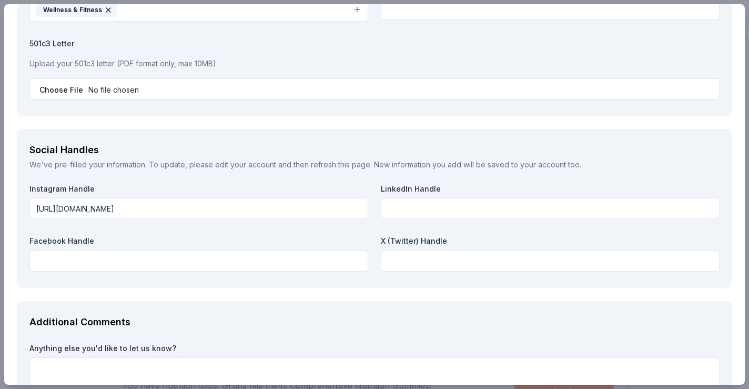
scroll to position [1341, 0]
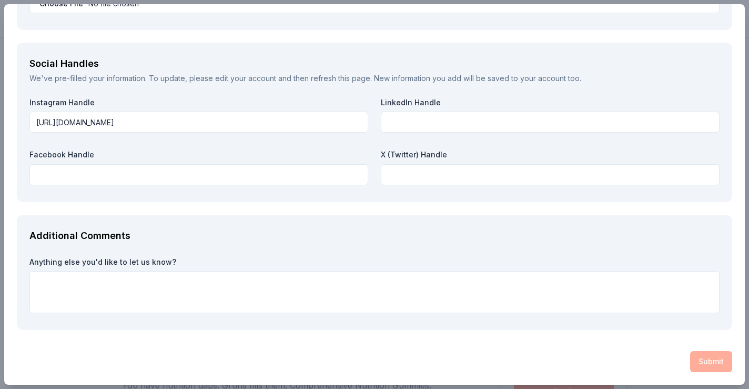
click at [580, 359] on div "Submit" at bounding box center [374, 361] width 715 height 21
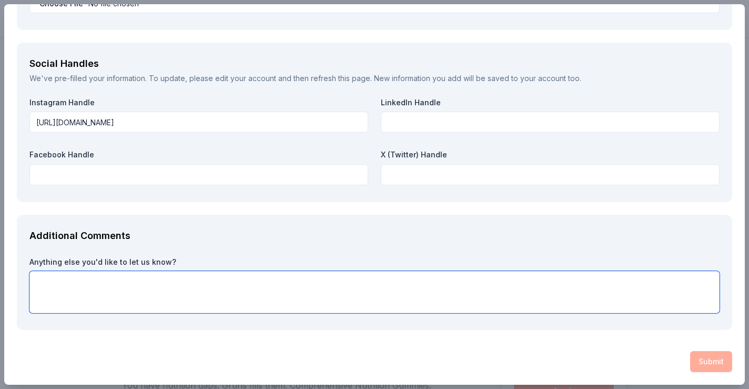
click at [580, 288] on textarea at bounding box center [374, 292] width 690 height 42
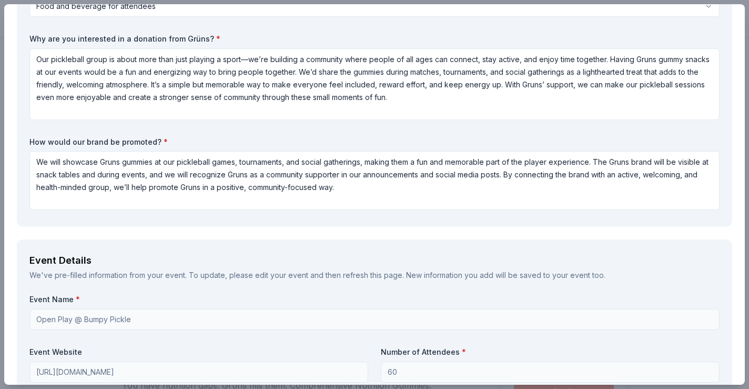
scroll to position [0, 0]
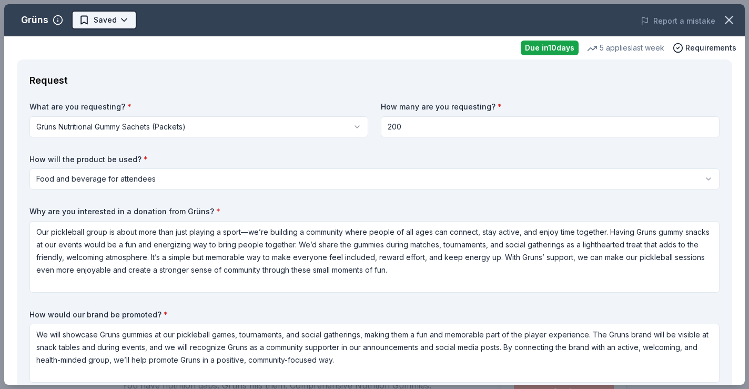
click at [119, 16] on html "Open Play @ Bumpy Pickle Saved Apply Due in 10 days Share Grüns New • 1 reviews…" at bounding box center [374, 194] width 749 height 389
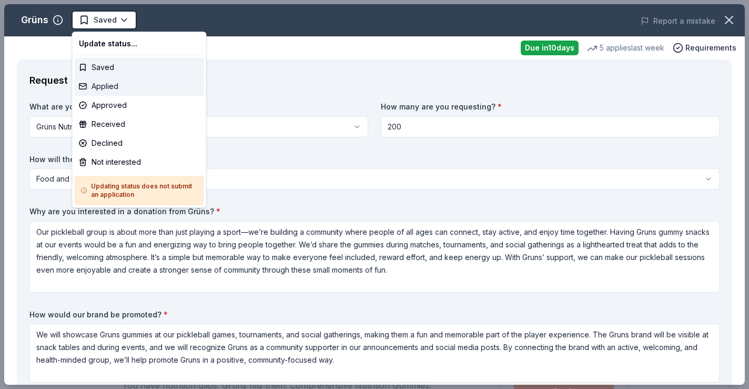
click at [119, 87] on div "Applied" at bounding box center [139, 86] width 129 height 19
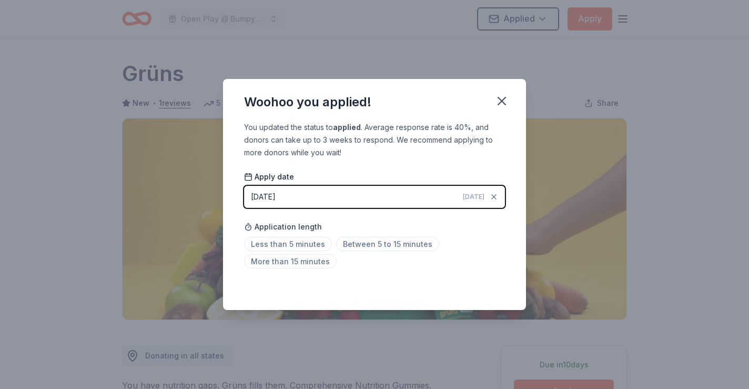
click at [475, 198] on span "Today" at bounding box center [474, 197] width 22 height 8
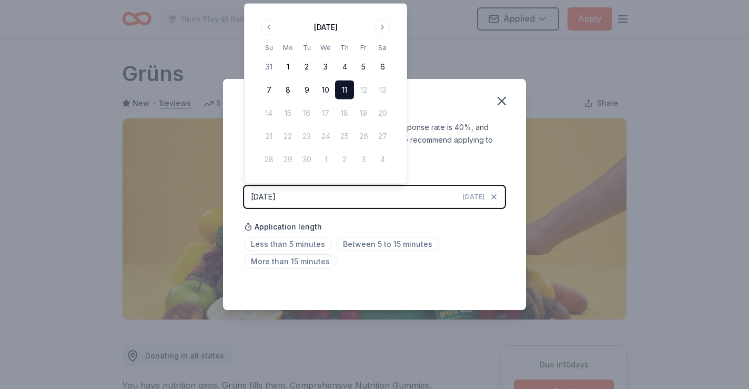
click at [347, 85] on button "11" at bounding box center [344, 89] width 19 height 19
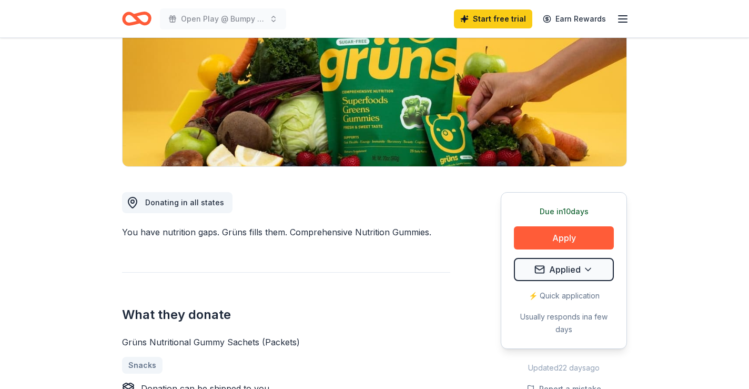
scroll to position [155, 0]
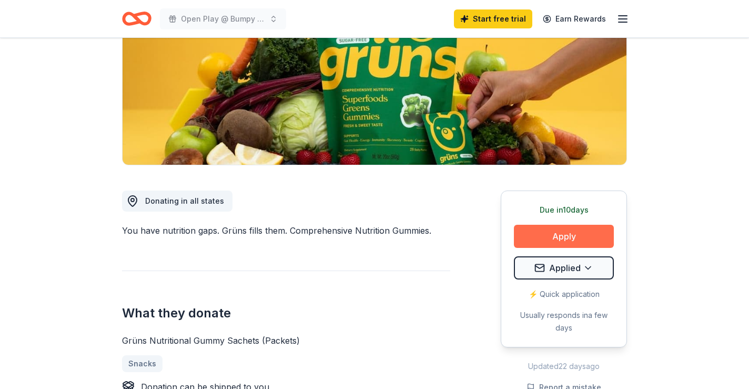
click at [546, 238] on button "Apply" at bounding box center [564, 236] width 100 height 23
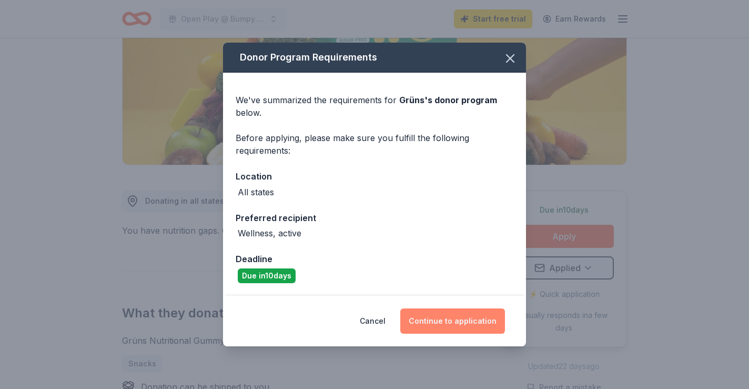
click at [453, 321] on button "Continue to application" at bounding box center [452, 320] width 105 height 25
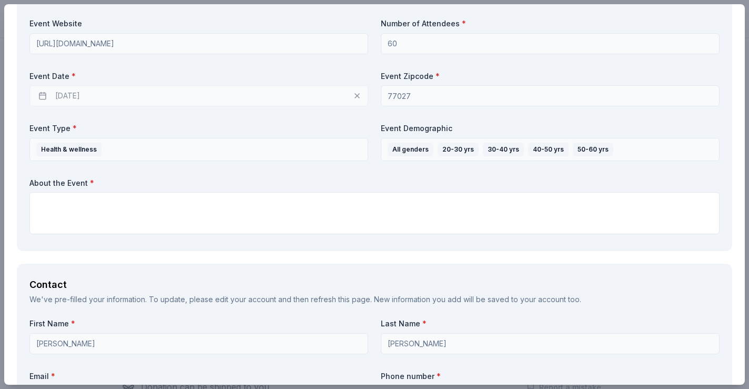
scroll to position [477, 0]
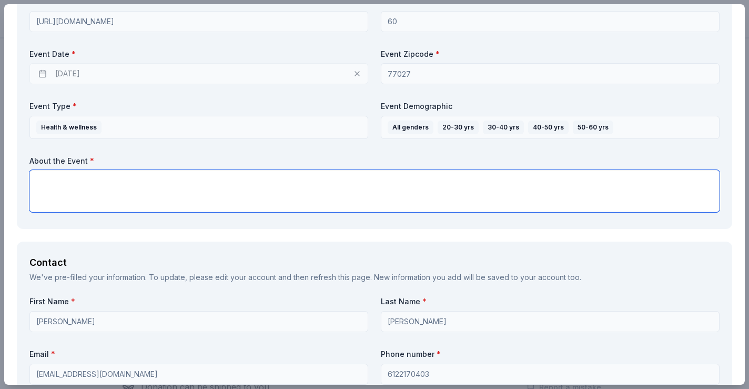
click at [334, 184] on textarea at bounding box center [374, 191] width 690 height 42
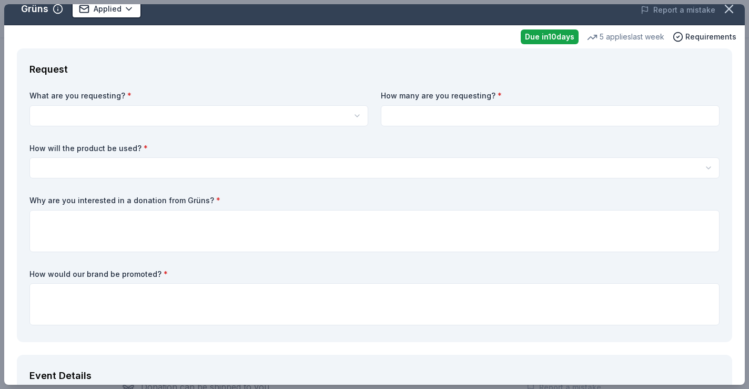
scroll to position [0, 0]
click at [309, 114] on html "Open Play @ Bumpy Pickle Start free trial Earn Rewards Due in 10 days Share Grü…" at bounding box center [374, 194] width 749 height 389
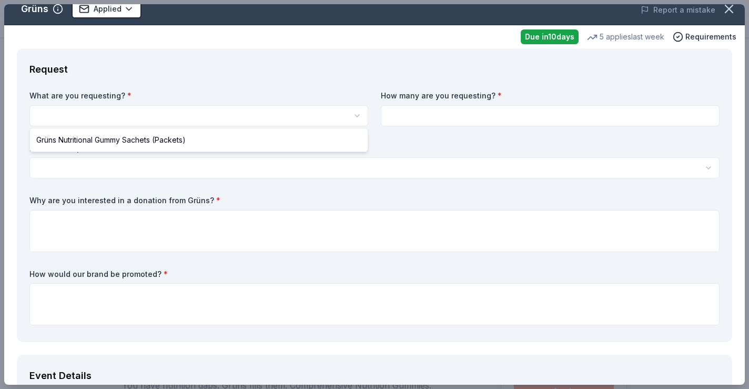
select select "Grüns Nutritional Gummy Sachets (Packets)"
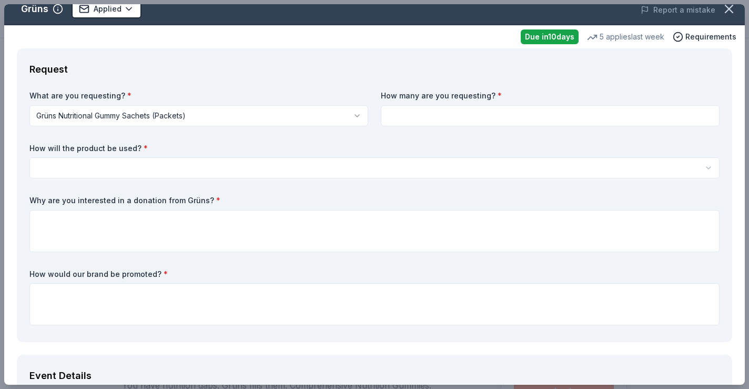
click at [418, 112] on input at bounding box center [550, 115] width 339 height 21
type input "200"
click at [230, 167] on html "Open Play @ Bumpy Pickle Applied Apply Due in 10 days Share Grüns New • 1 revie…" at bounding box center [374, 194] width 749 height 389
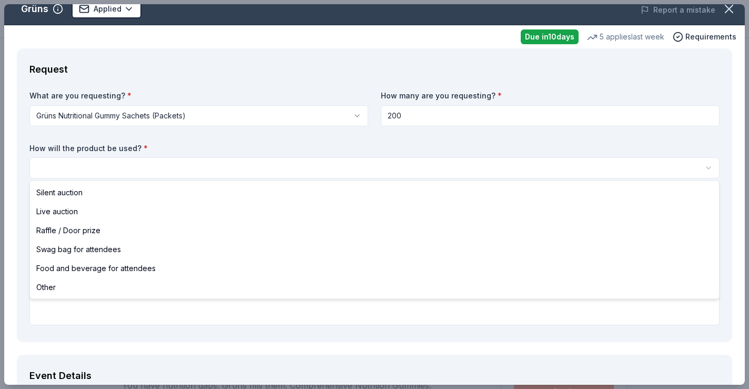
select select "foodAndBeverage"
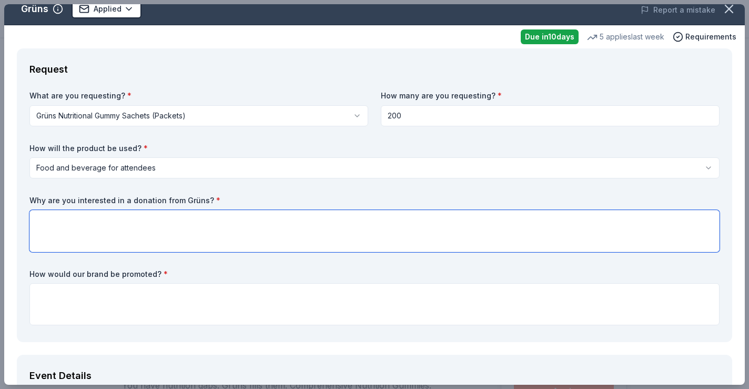
click at [186, 225] on textarea at bounding box center [374, 231] width 690 height 42
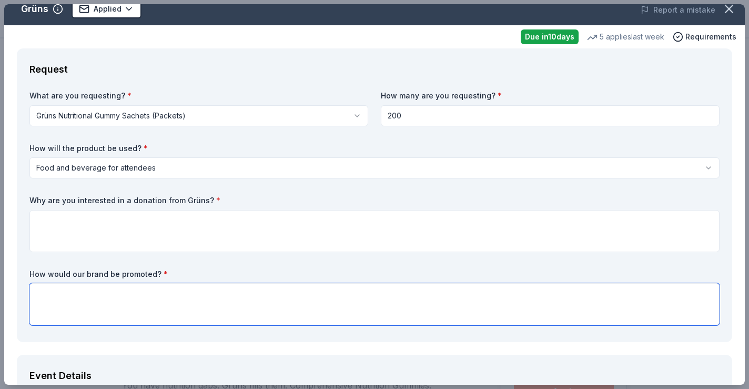
click at [203, 297] on textarea at bounding box center [374, 304] width 690 height 42
paste textarea "We will showcase Gruns gummies at our pickleball games, tournaments, and social…"
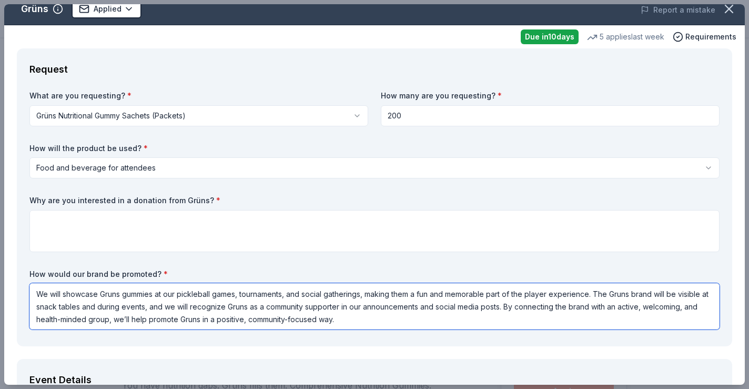
type textarea "We will showcase Gruns gummies at our pickleball games, tournaments, and social…"
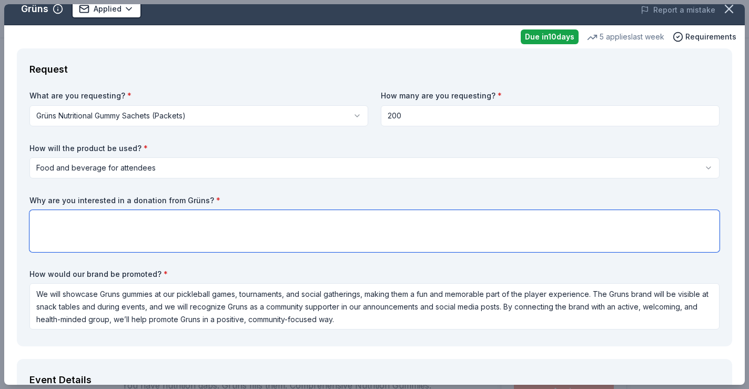
click at [188, 235] on textarea at bounding box center [374, 231] width 690 height 42
paste textarea "Our pickleball group is about more than just playing a sport—we’re building a c…"
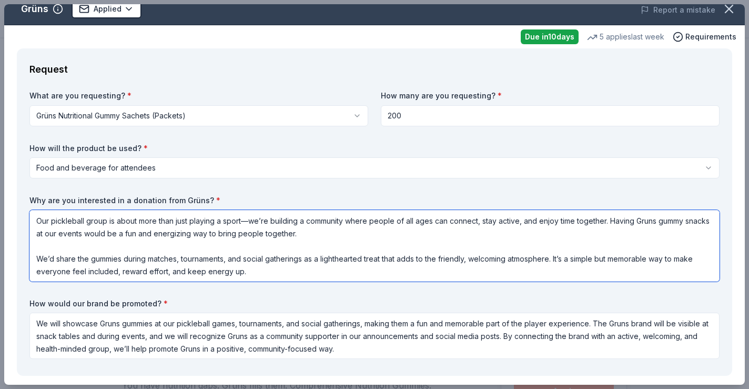
click at [35, 260] on textarea "Our pickleball group is about more than just playing a sport—we’re building a c…" at bounding box center [374, 246] width 690 height 72
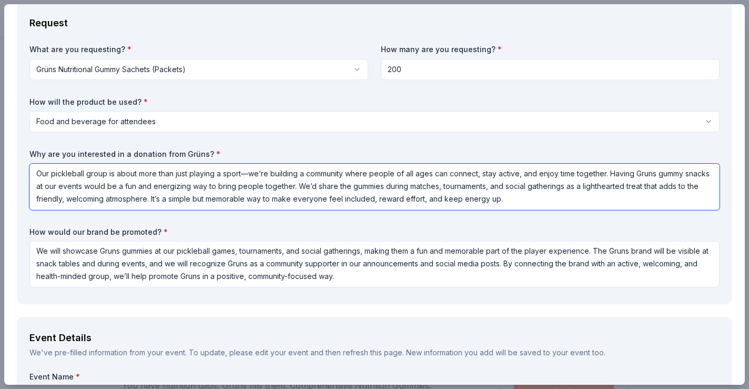
scroll to position [59, 0]
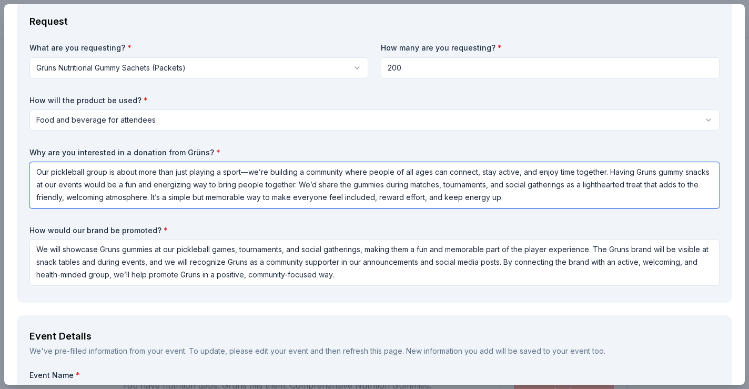
click at [532, 189] on textarea "Our pickleball group is about more than just playing a sport—we’re building a c…" at bounding box center [374, 185] width 690 height 46
click at [513, 197] on textarea "Our pickleball group is about more than just playing a sport—we’re building a c…" at bounding box center [374, 185] width 690 height 46
paste textarea "With Gruns’ support, we can make our pickleball sessions even more enjoyable an…"
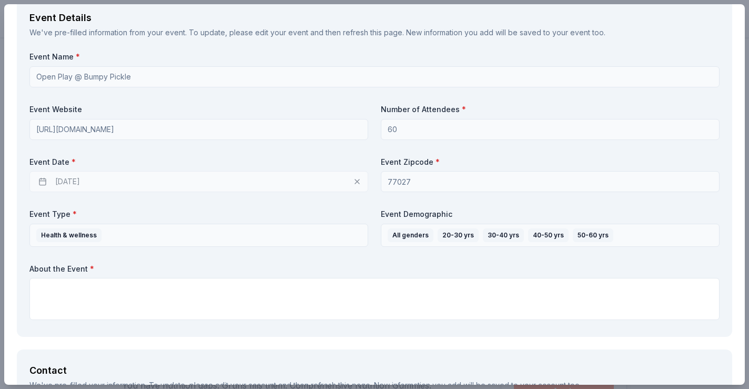
scroll to position [433, 0]
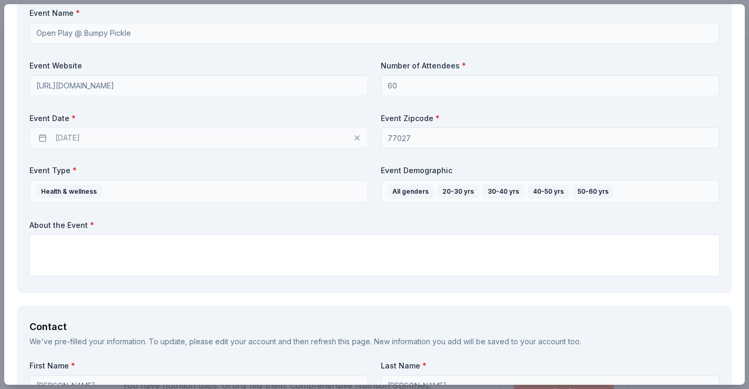
type textarea "Our pickleball group is about more than just playing a sport—we’re building a c…"
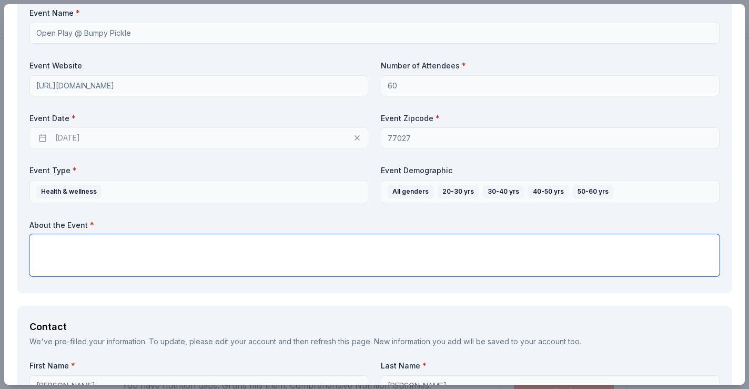
click at [417, 267] on textarea at bounding box center [374, 255] width 690 height 42
click at [133, 243] on textarea at bounding box center [374, 255] width 690 height 42
paste textarea "We are hosting a community pickleball play day that will bring together players…"
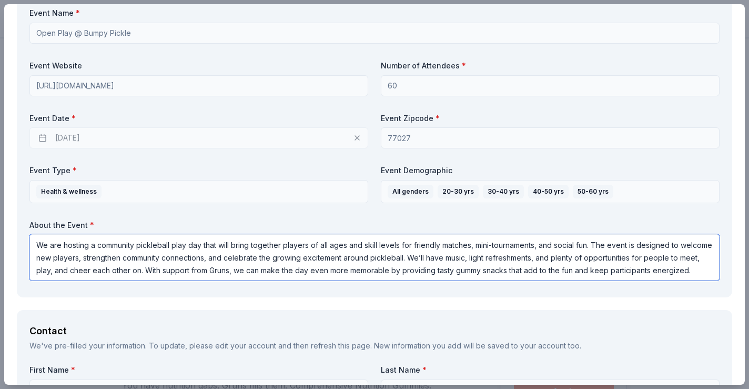
click at [543, 246] on textarea "We are hosting a community pickleball play day that will bring together players…" at bounding box center [374, 257] width 690 height 46
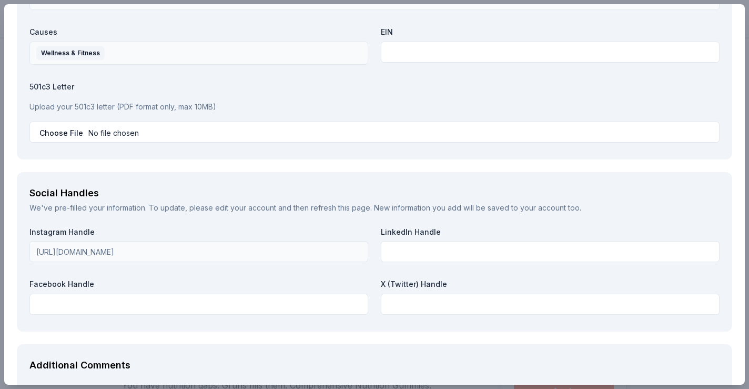
scroll to position [1320, 0]
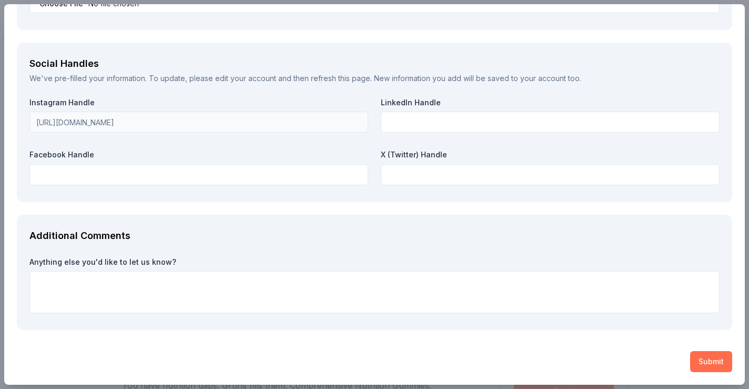
type textarea "We are hosting a community pickleball play day that will bring together players…"
click at [701, 359] on button "Submit" at bounding box center [711, 361] width 42 height 21
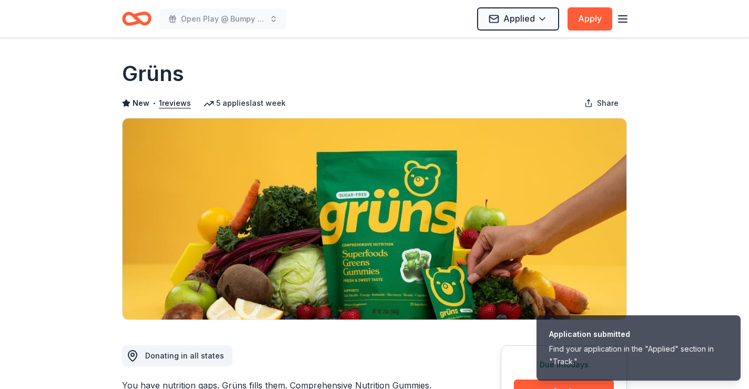
click at [621, 25] on div "Applied Apply" at bounding box center [553, 18] width 152 height 25
click at [621, 19] on line "button" at bounding box center [623, 19] width 8 height 0
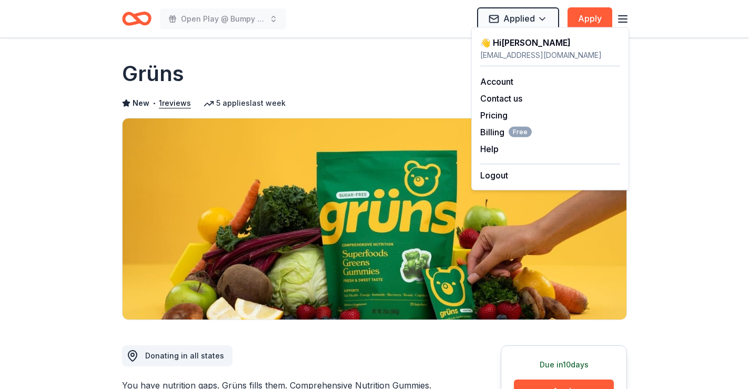
click at [128, 20] on icon "Home" at bounding box center [136, 18] width 29 height 25
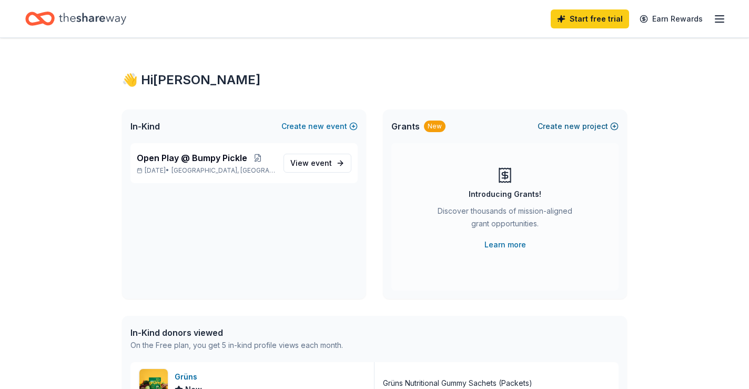
click at [580, 126] on span "new" at bounding box center [572, 126] width 16 height 13
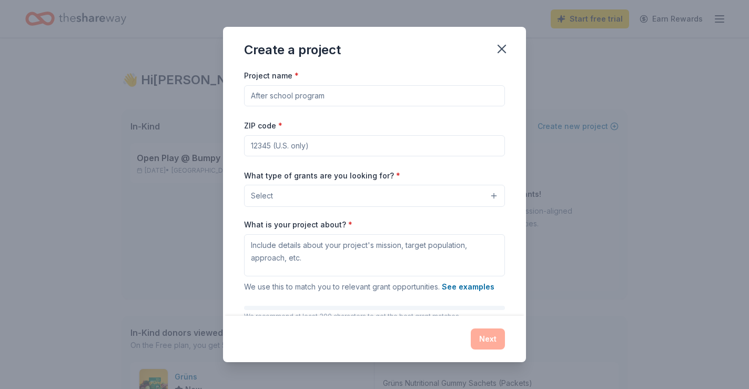
click at [493, 99] on input "Project name *" at bounding box center [374, 95] width 261 height 21
click at [500, 50] on icon "button" at bounding box center [501, 48] width 7 height 7
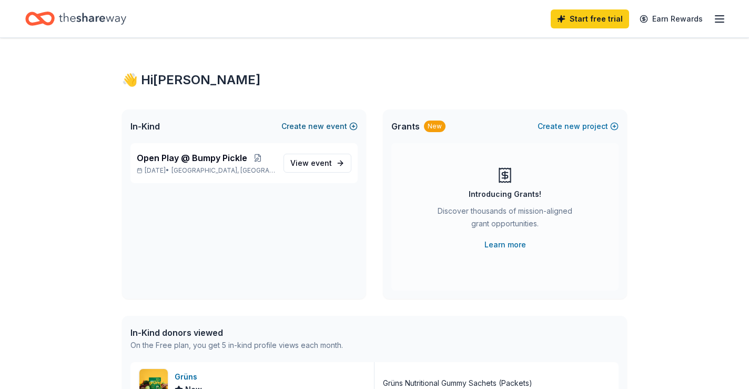
click at [307, 124] on button "Create new event" at bounding box center [319, 126] width 76 height 13
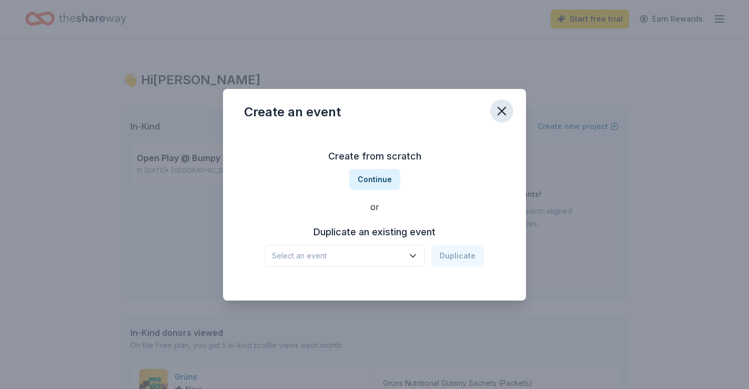
click at [502, 112] on icon "button" at bounding box center [501, 110] width 7 height 7
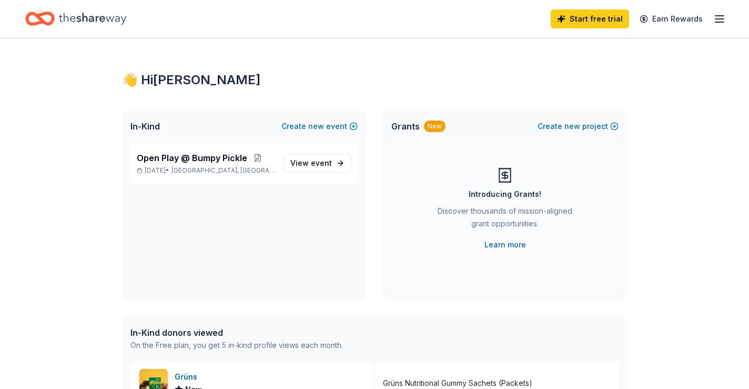
click at [106, 21] on icon "Home" at bounding box center [92, 19] width 67 height 22
click at [721, 22] on line "button" at bounding box center [719, 22] width 8 height 0
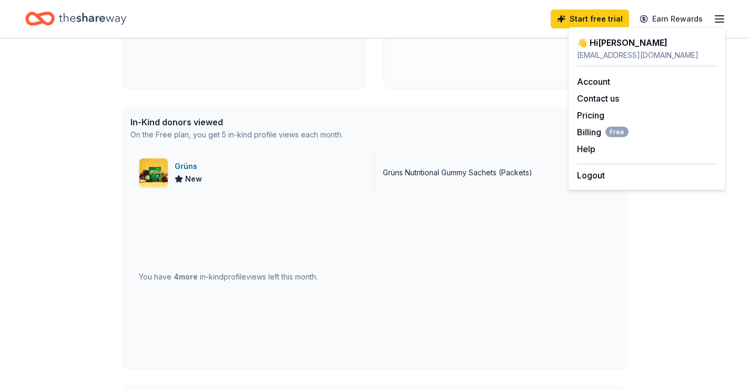
scroll to position [203, 0]
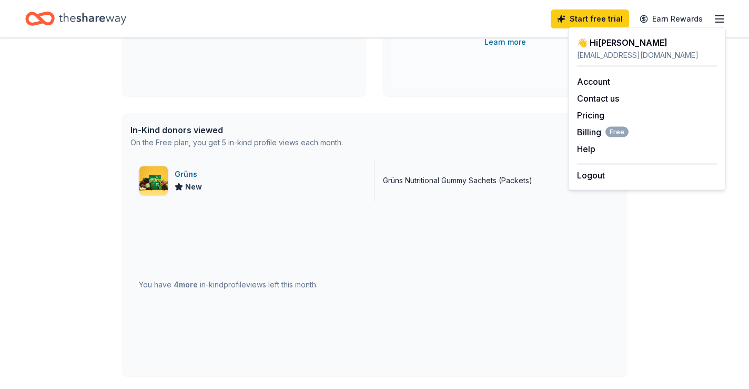
click at [226, 175] on div "Grüns New" at bounding box center [252, 180] width 244 height 42
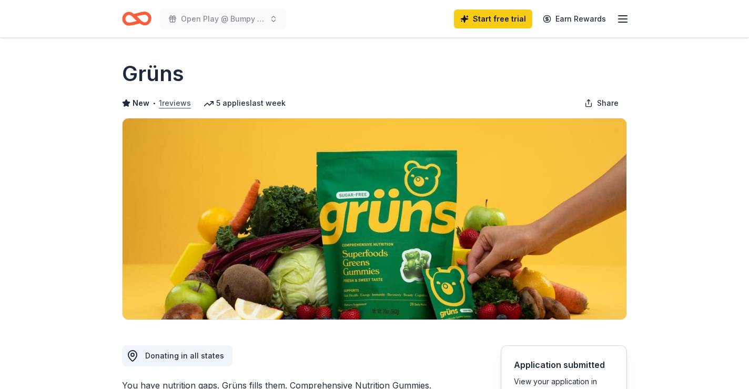
click at [177, 102] on button "1 reviews" at bounding box center [175, 103] width 32 height 13
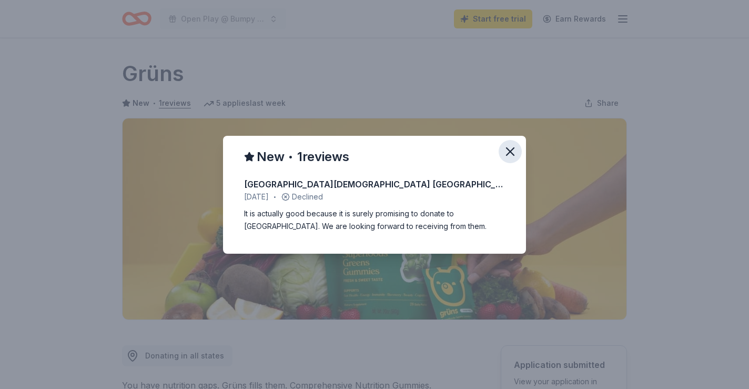
click at [513, 152] on icon "button" at bounding box center [510, 151] width 15 height 15
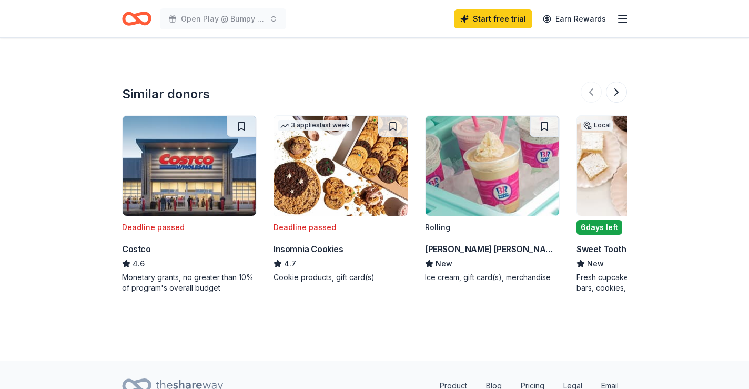
scroll to position [999, 0]
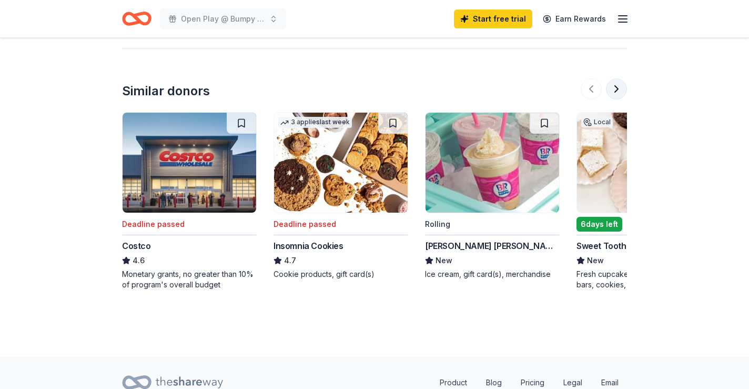
click at [615, 90] on button at bounding box center [616, 88] width 21 height 21
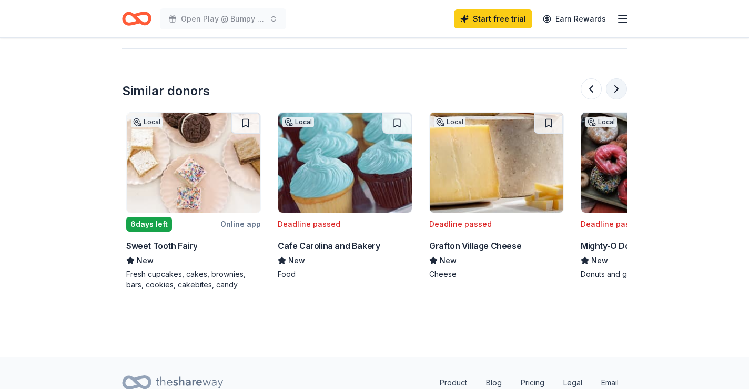
scroll to position [0, 455]
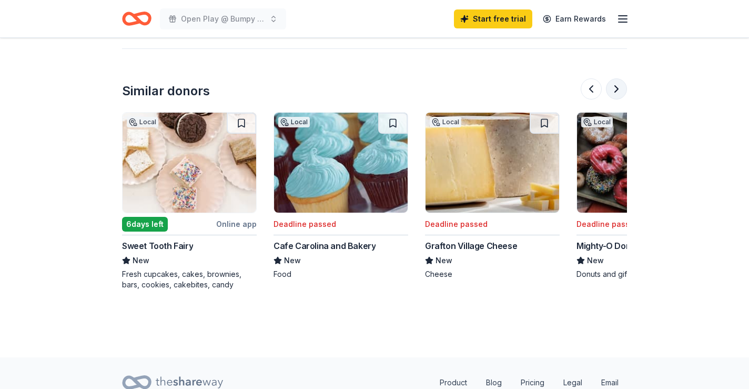
click at [615, 90] on button at bounding box center [616, 88] width 21 height 21
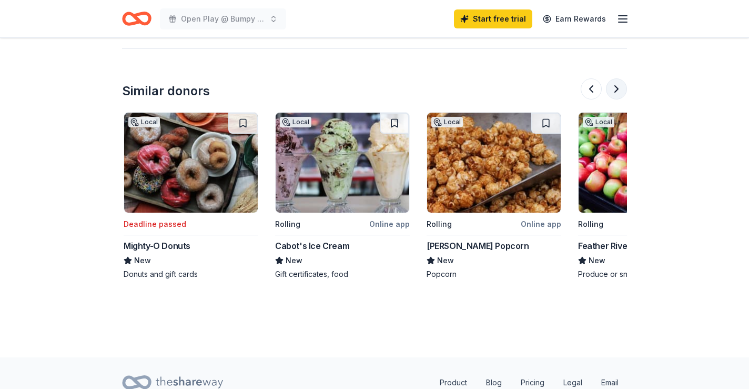
scroll to position [0, 909]
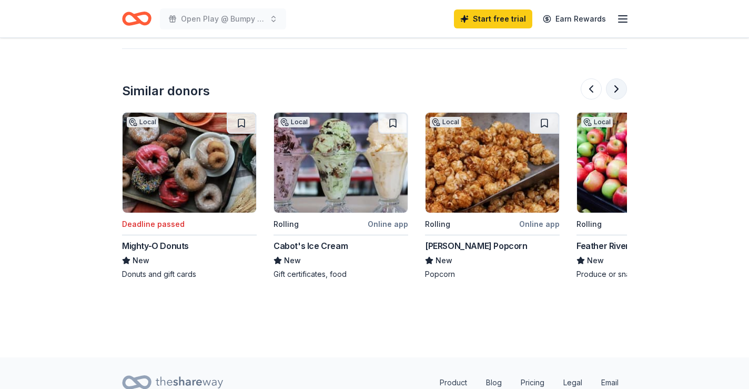
click at [615, 90] on button at bounding box center [616, 88] width 21 height 21
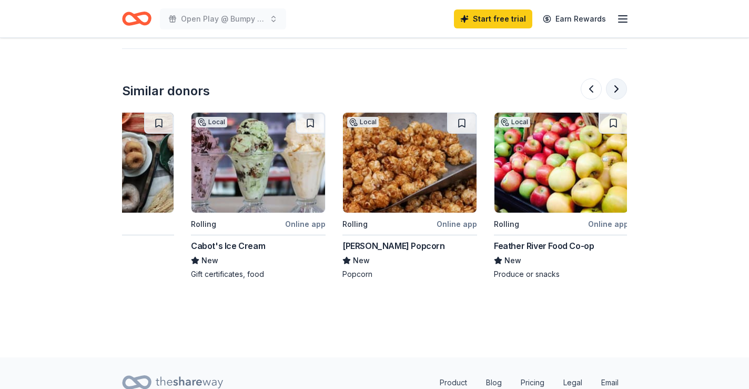
scroll to position [0, 993]
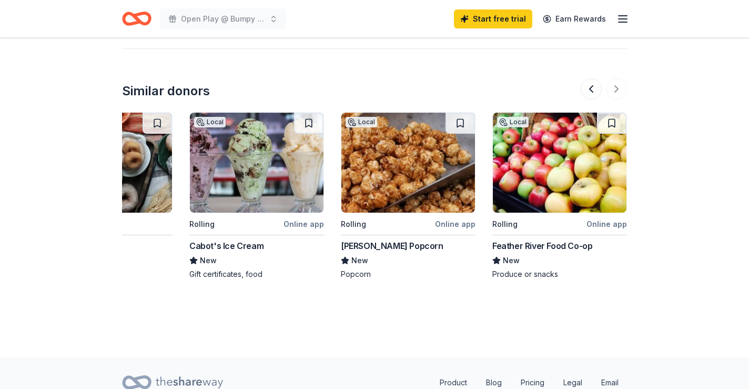
drag, startPoint x: 615, startPoint y: 90, endPoint x: 518, endPoint y: 144, distance: 110.4
click at [519, 143] on div "Similar donors Deadline passed Costco 4.6 Monetary grants, no greater than 10% …" at bounding box center [374, 168] width 505 height 241
click at [419, 158] on img at bounding box center [408, 163] width 134 height 100
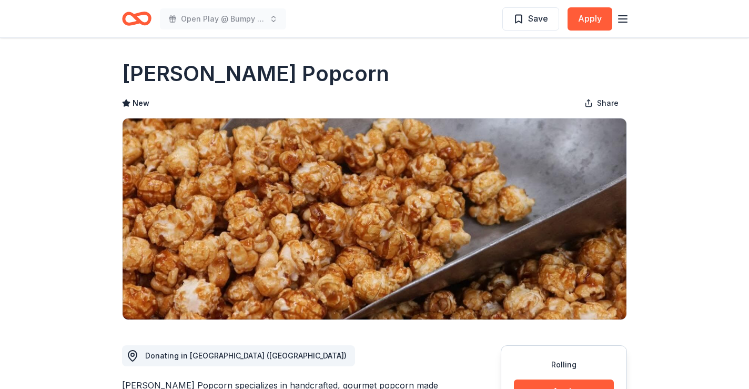
click at [143, 19] on icon "Home" at bounding box center [136, 18] width 29 height 25
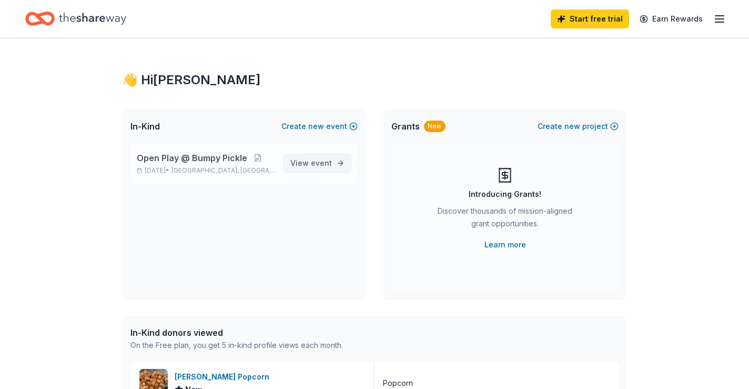
click at [328, 167] on span "event" at bounding box center [321, 162] width 21 height 9
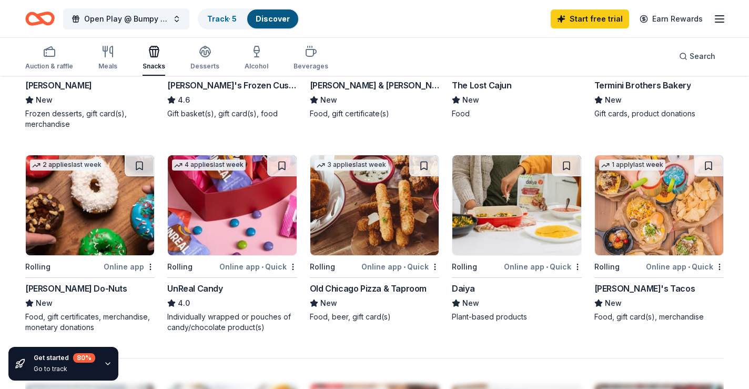
scroll to position [652, 0]
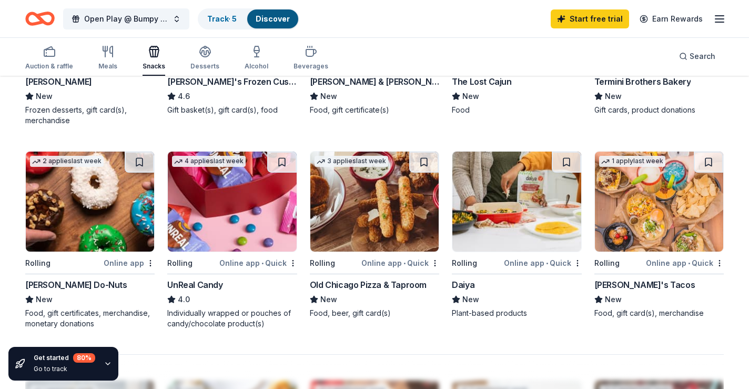
click at [622, 204] on img at bounding box center [659, 202] width 128 height 100
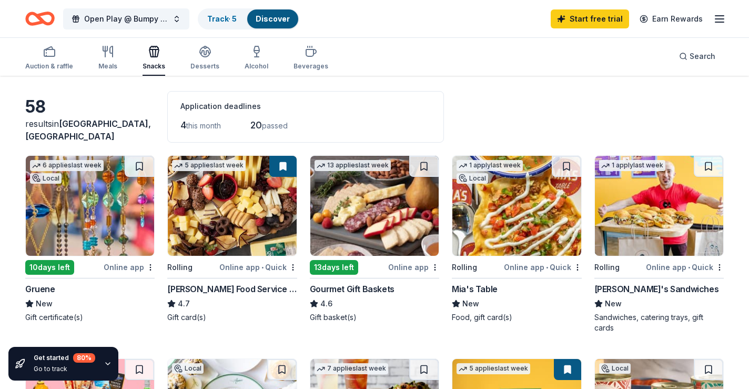
scroll to position [0, 0]
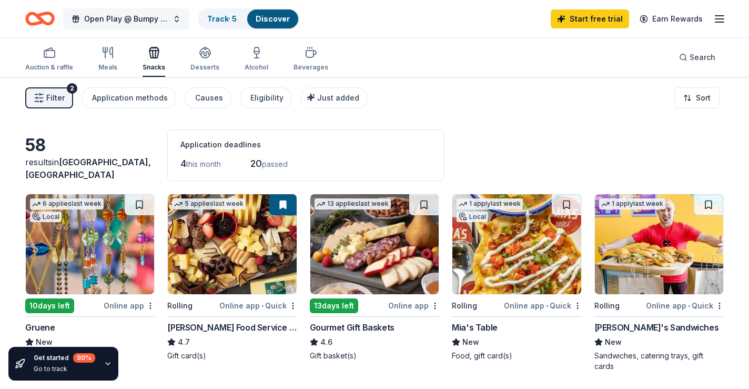
click at [181, 21] on button "Open Play @ Bumpy Pickle" at bounding box center [126, 18] width 126 height 21
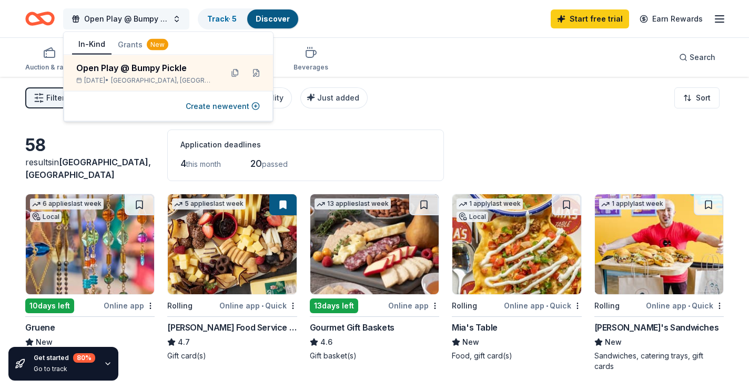
click at [159, 17] on span "Open Play @ Bumpy Pickle" at bounding box center [126, 19] width 84 height 13
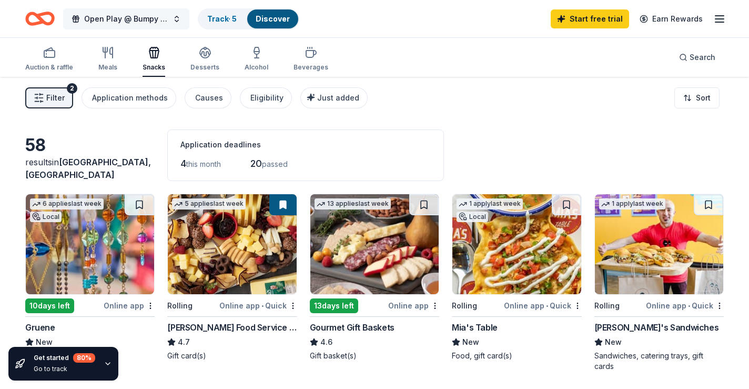
click at [148, 20] on span "Open Play @ Bumpy Pickle" at bounding box center [126, 19] width 84 height 13
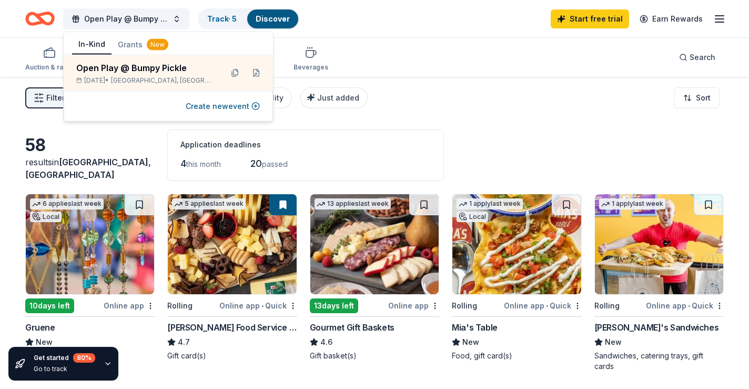
click at [396, 64] on div "Auction & raffle Meals Snacks Desserts Alcohol Beverages Search" at bounding box center [374, 57] width 699 height 39
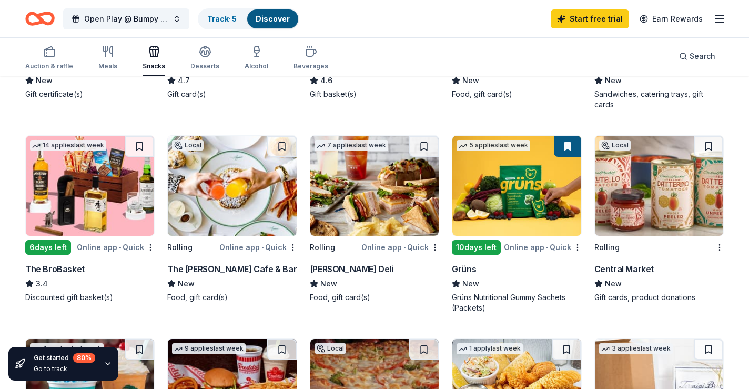
scroll to position [259, 0]
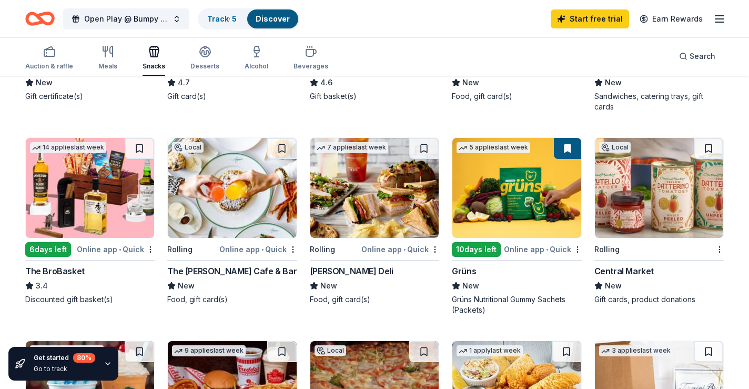
click at [103, 193] on img at bounding box center [90, 188] width 128 height 100
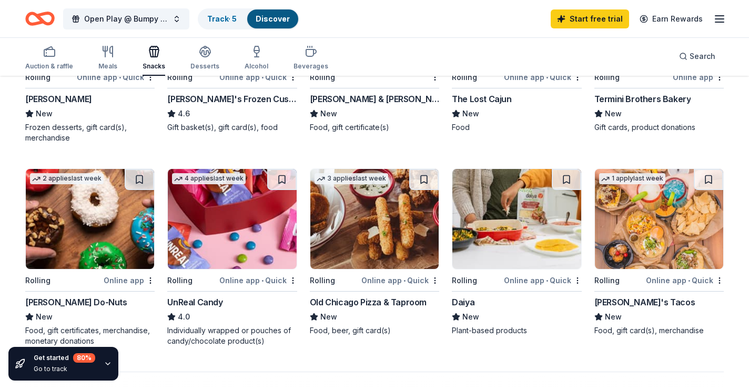
scroll to position [637, 0]
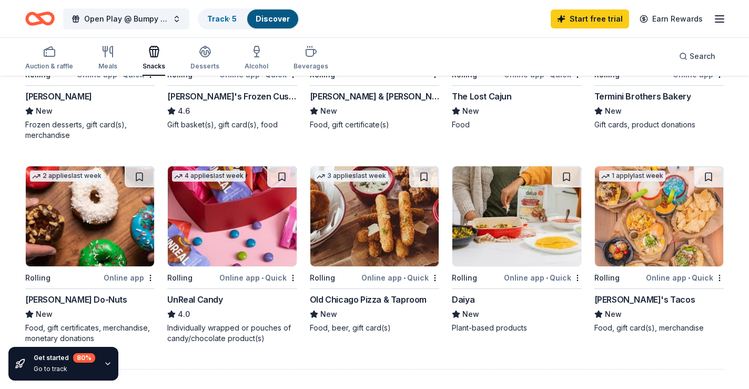
click at [257, 229] on img at bounding box center [232, 216] width 128 height 100
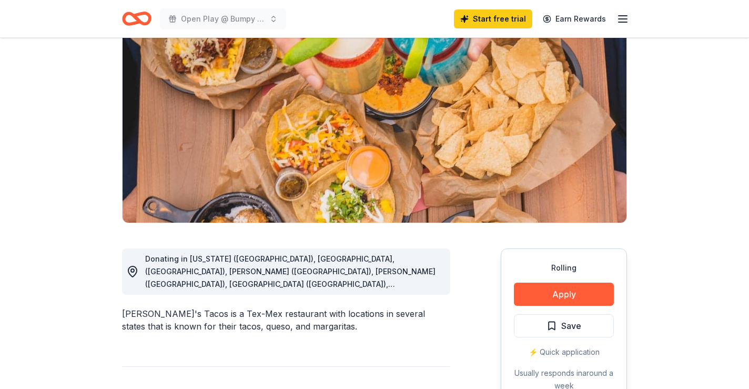
scroll to position [97, 0]
click at [410, 285] on span "Donating in [US_STATE] ([GEOGRAPHIC_DATA]), [GEOGRAPHIC_DATA], ([GEOGRAPHIC_DAT…" at bounding box center [290, 353] width 290 height 198
click at [412, 281] on span "Donating in [US_STATE] ([GEOGRAPHIC_DATA]), [GEOGRAPHIC_DATA], ([GEOGRAPHIC_DAT…" at bounding box center [290, 353] width 290 height 198
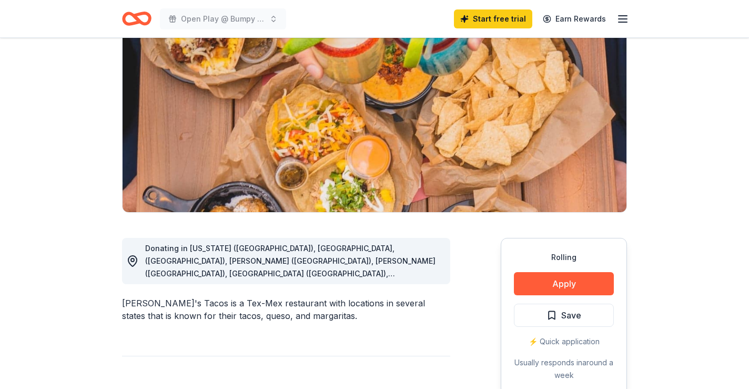
scroll to position [110, 0]
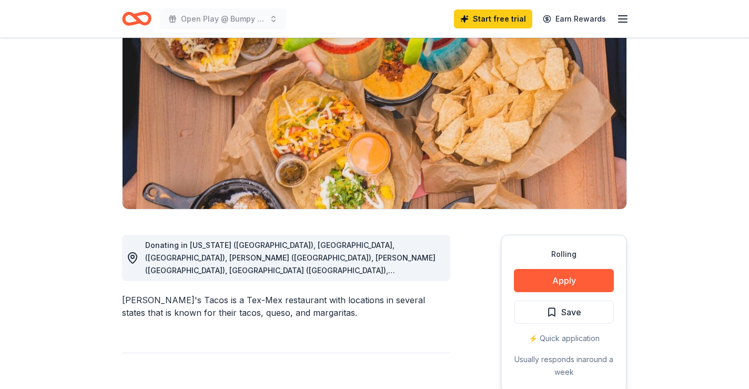
drag, startPoint x: 437, startPoint y: 272, endPoint x: 431, endPoint y: 290, distance: 19.1
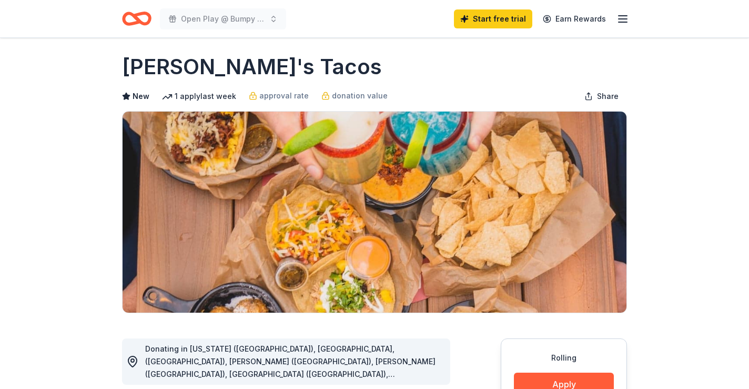
scroll to position [0, 0]
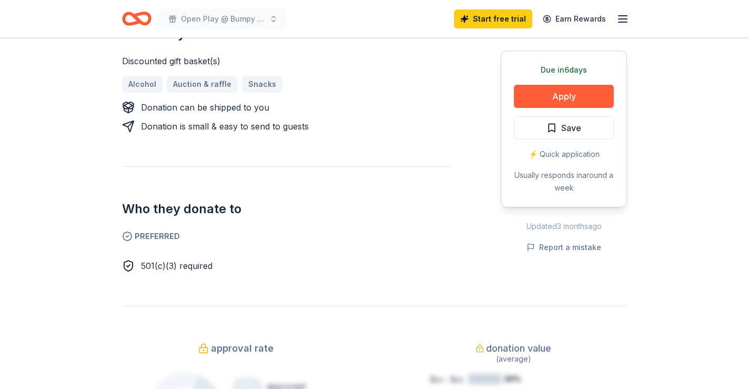
scroll to position [532, 0]
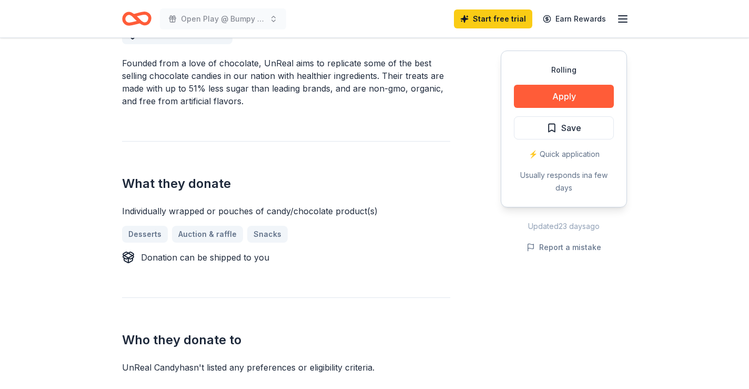
scroll to position [282, 0]
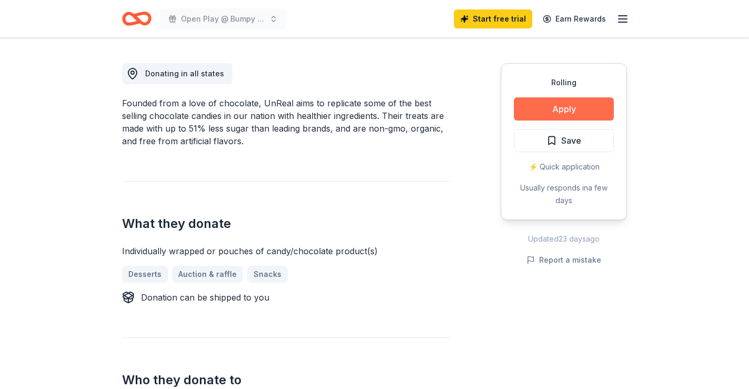
click at [548, 105] on button "Apply" at bounding box center [564, 108] width 100 height 23
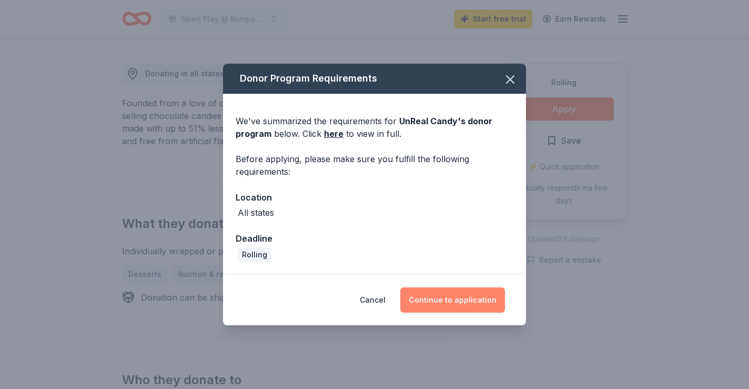
click at [472, 304] on button "Continue to application" at bounding box center [452, 299] width 105 height 25
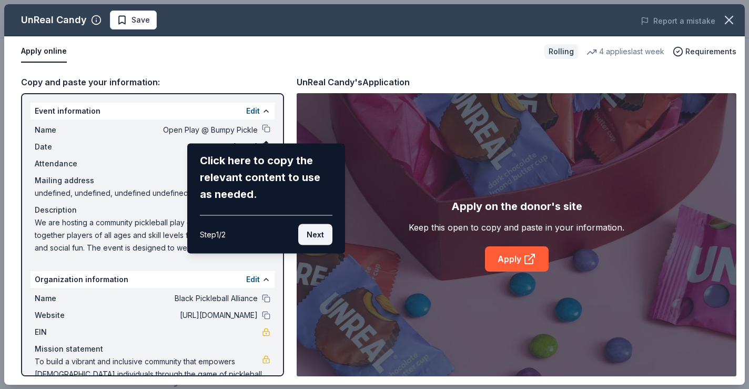
click at [319, 240] on button "Next" at bounding box center [315, 234] width 34 height 21
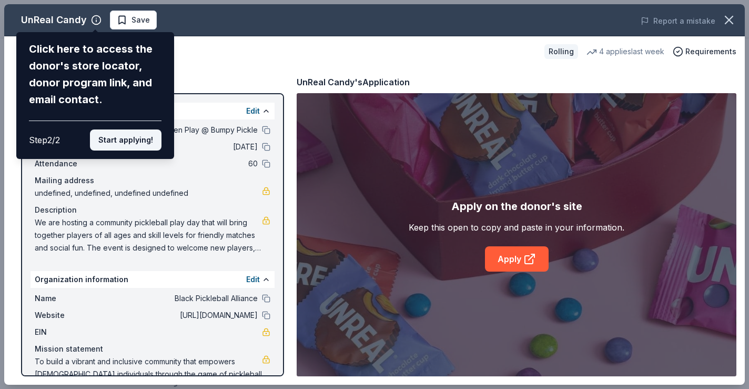
click at [144, 147] on button "Start applying!" at bounding box center [126, 139] width 72 height 21
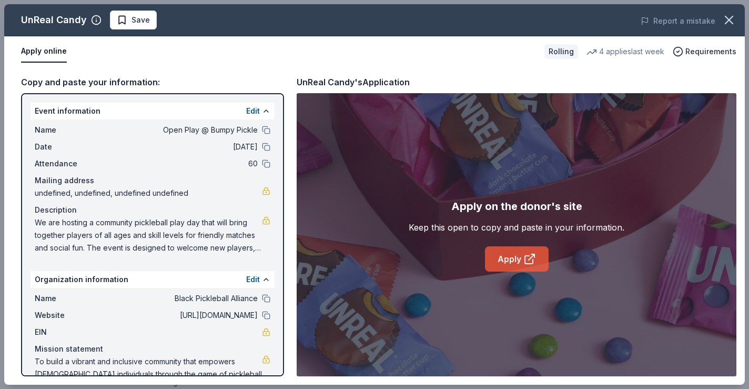
click at [514, 266] on link "Apply" at bounding box center [517, 258] width 64 height 25
